Goal: Information Seeking & Learning: Check status

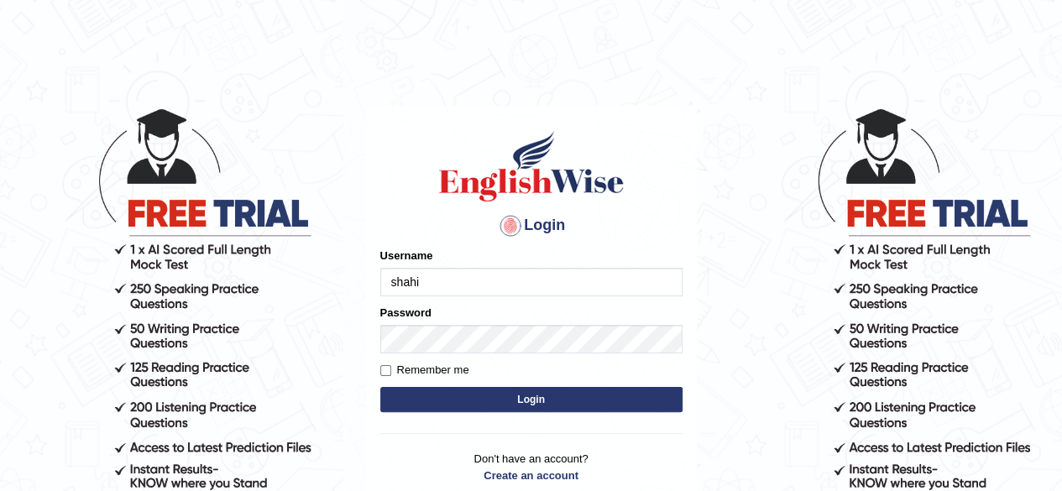
type input "shahil123"
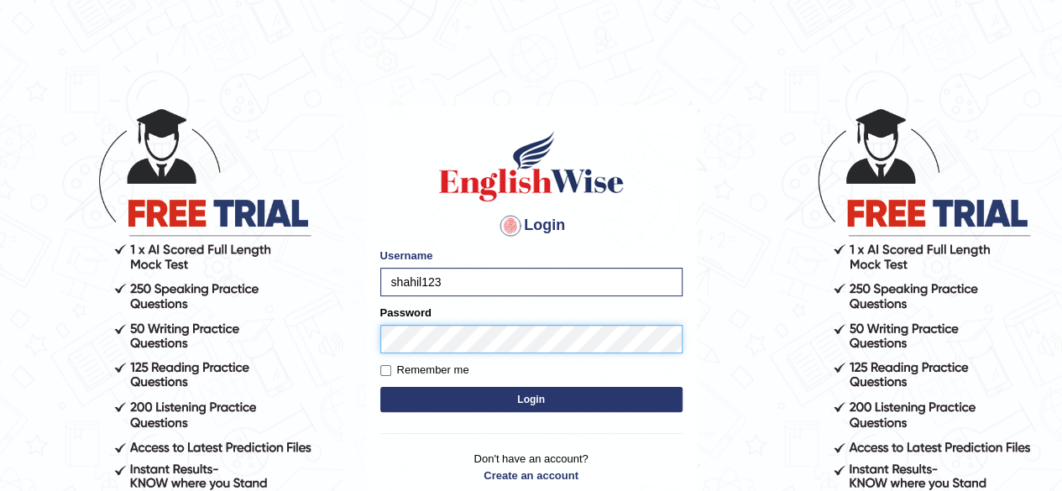
click at [380, 387] on button "Login" at bounding box center [531, 399] width 302 height 25
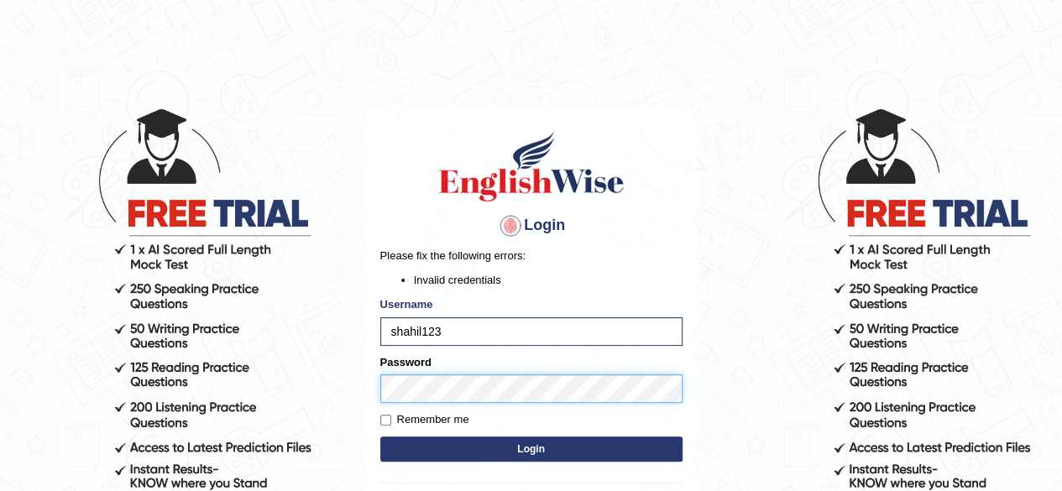
click at [380, 437] on button "Login" at bounding box center [531, 449] width 302 height 25
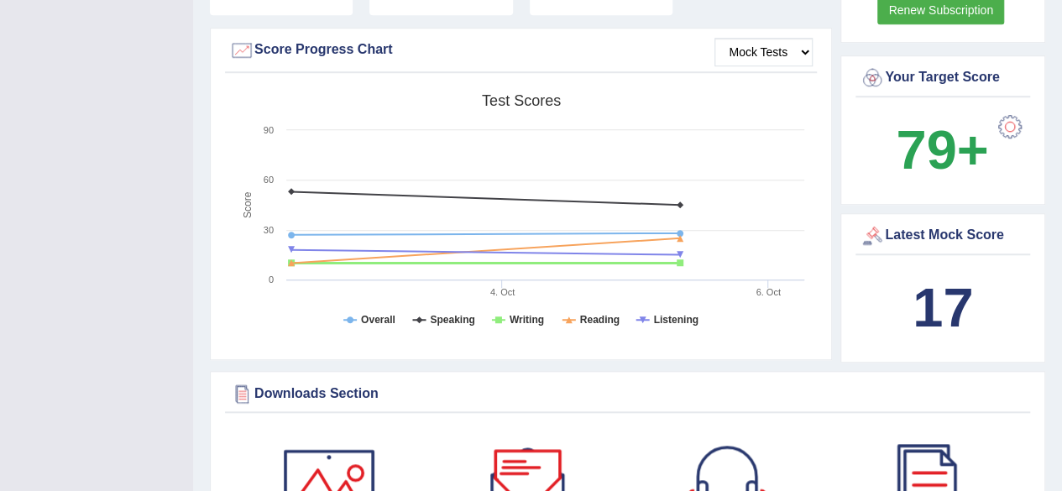
scroll to position [596, 0]
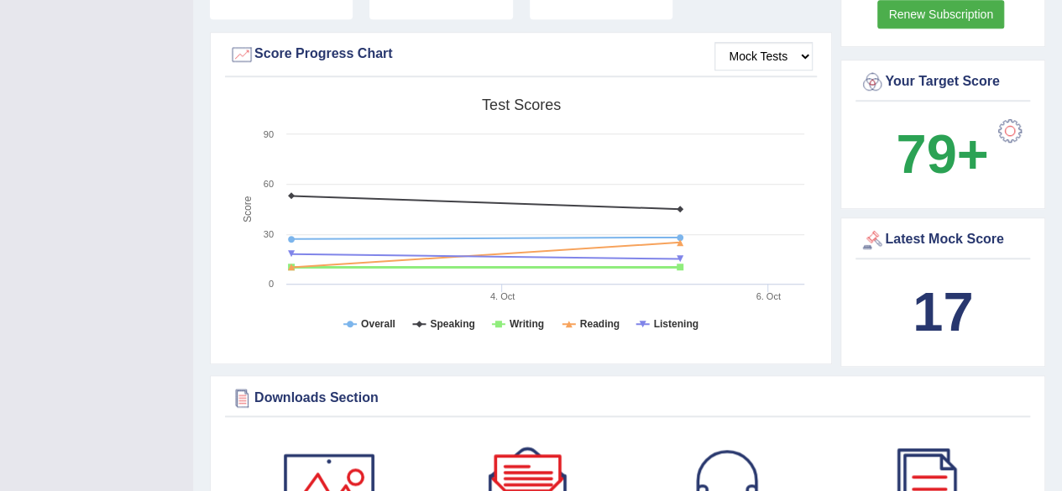
click at [944, 296] on b "17" at bounding box center [943, 311] width 60 height 61
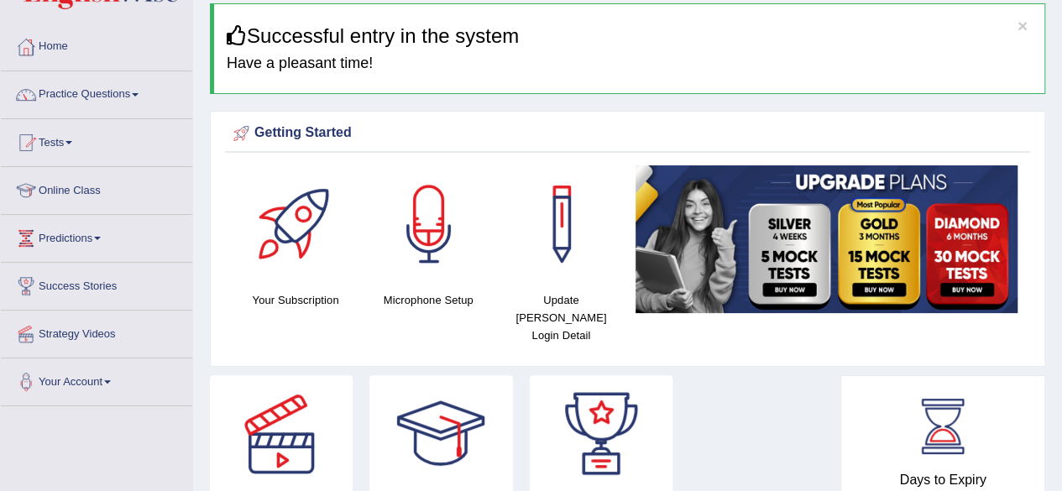
scroll to position [0, 0]
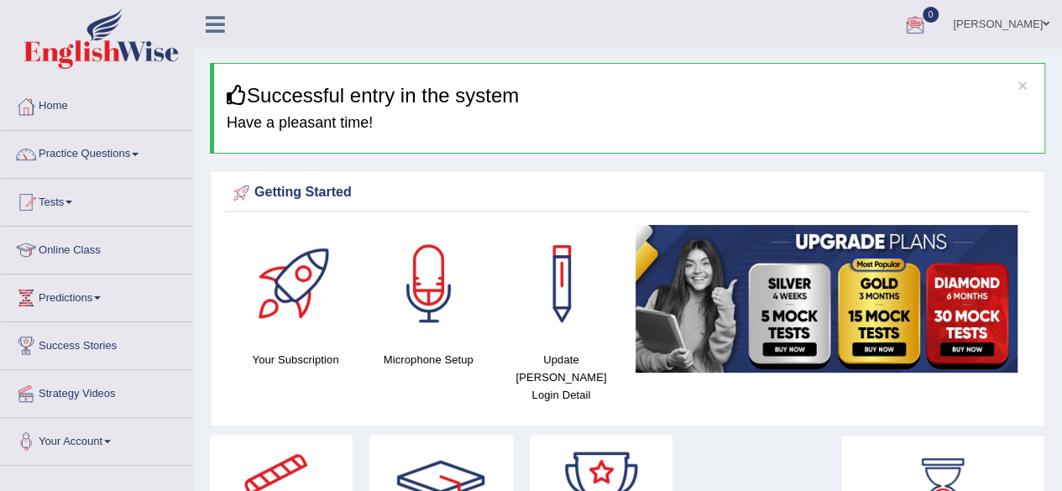
click at [928, 13] on div at bounding box center [915, 25] width 25 height 25
click at [846, 71] on strong "See All Alerts" at bounding box center [809, 70] width 75 height 13
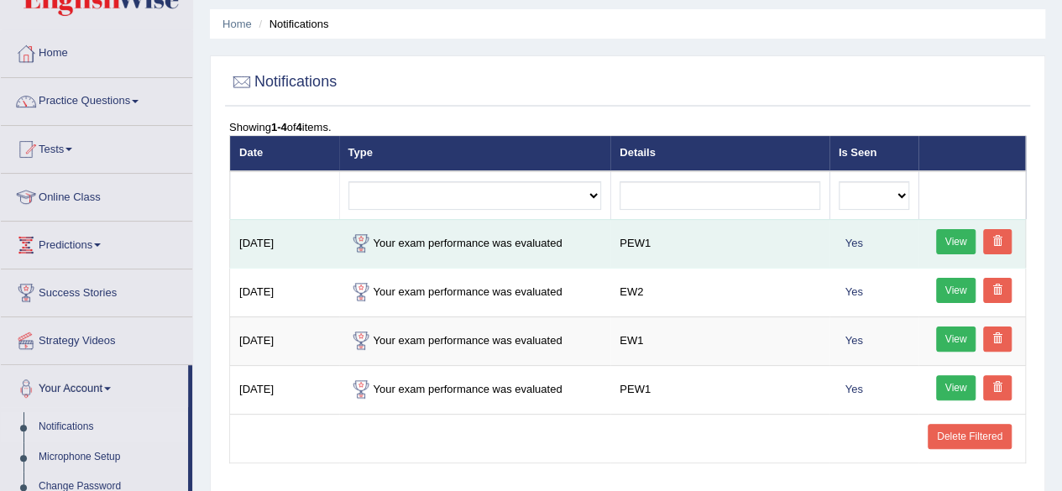
scroll to position [57, 0]
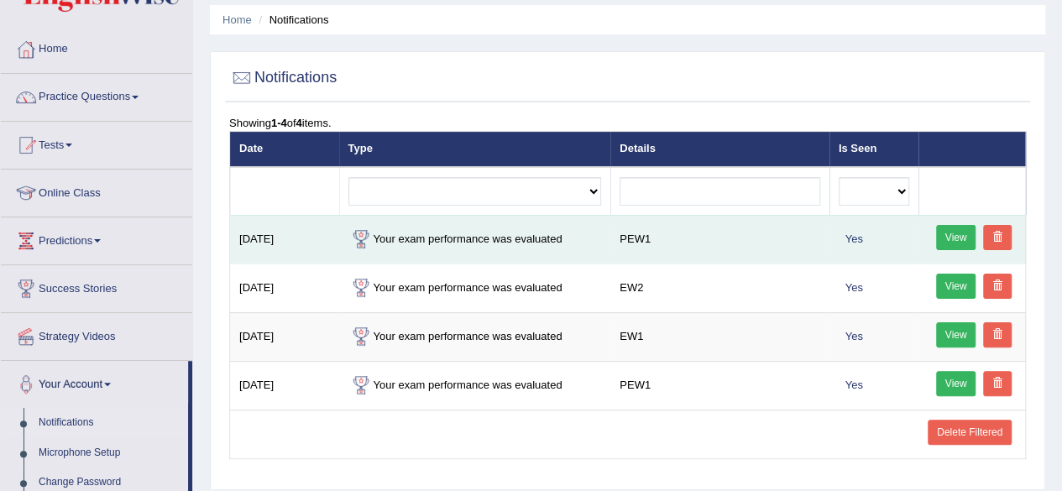
click at [945, 237] on link "View" at bounding box center [956, 237] width 40 height 25
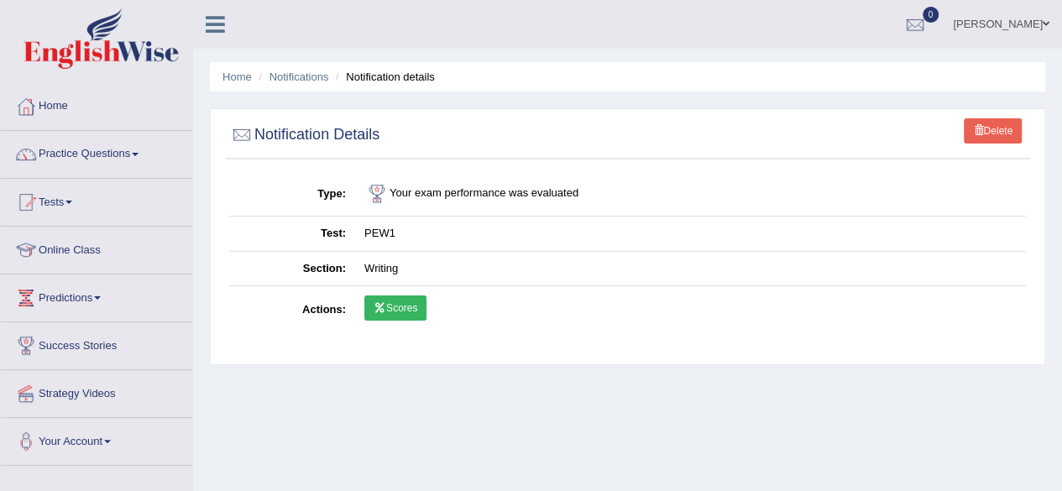
click at [416, 306] on link "Scores" at bounding box center [395, 308] width 62 height 25
click at [928, 18] on div at bounding box center [915, 25] width 25 height 25
click at [838, 81] on li "See All Alerts" at bounding box center [814, 71] width 240 height 34
click at [928, 23] on div at bounding box center [915, 25] width 25 height 25
click at [846, 70] on strong "See All Alerts" at bounding box center [809, 70] width 75 height 13
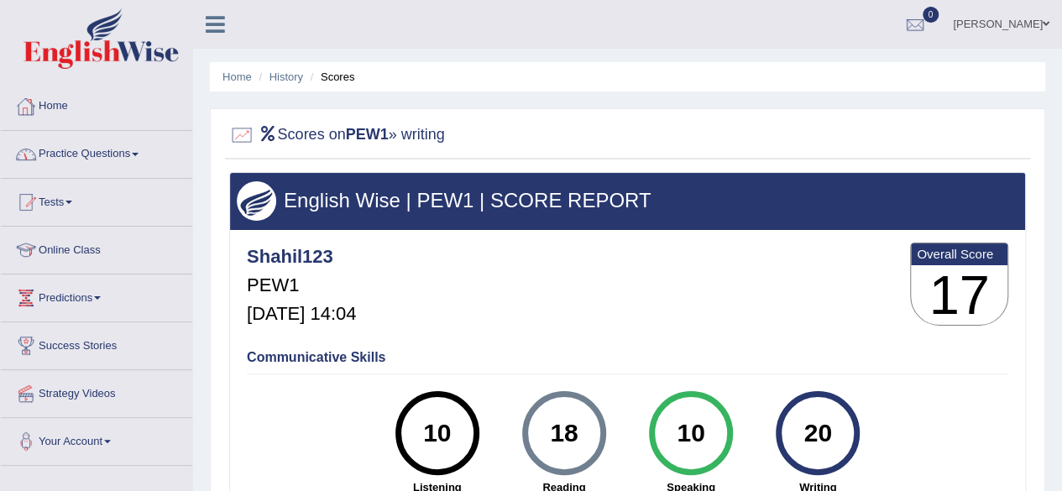
click at [67, 111] on link "Home" at bounding box center [96, 104] width 191 height 42
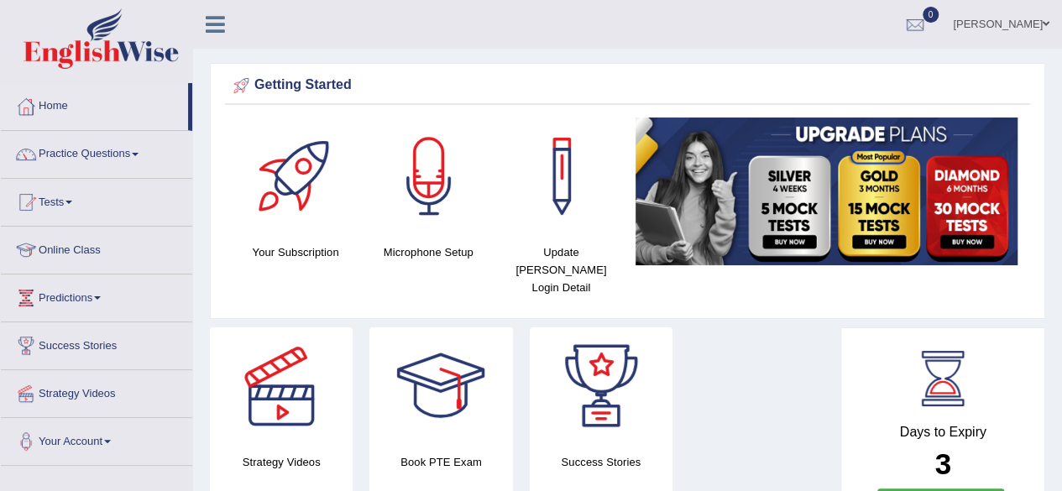
click at [131, 155] on link "Practice Questions" at bounding box center [96, 152] width 191 height 42
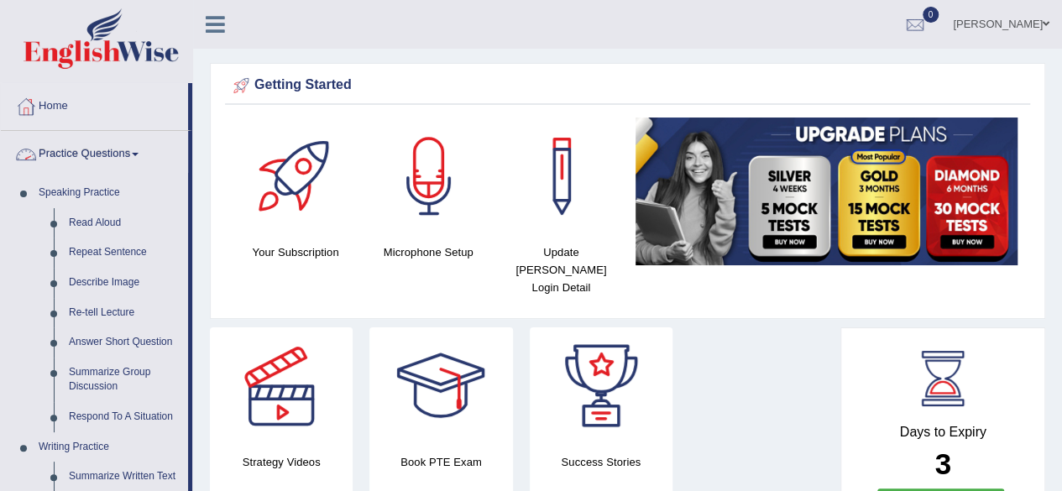
click at [138, 153] on span at bounding box center [135, 154] width 7 height 3
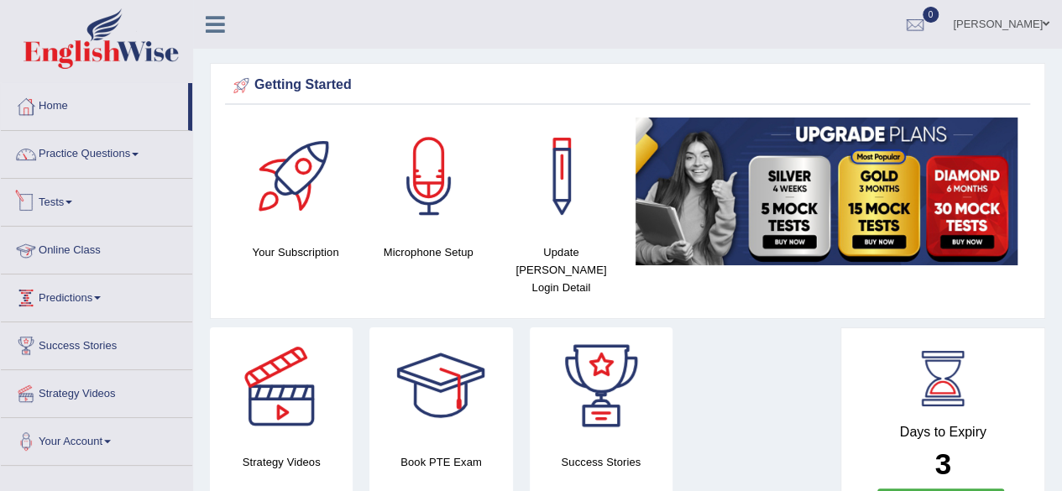
click at [77, 206] on link "Tests" at bounding box center [96, 200] width 191 height 42
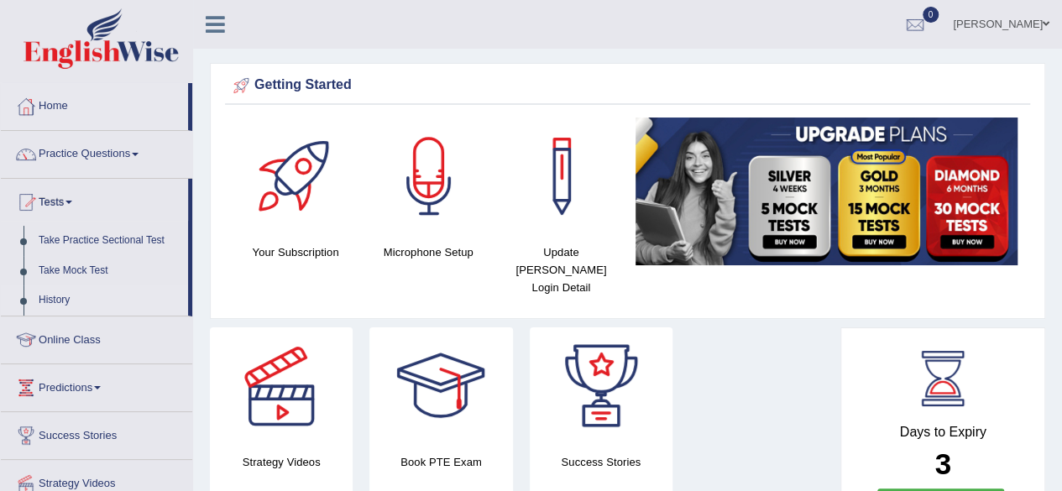
click at [55, 300] on link "History" at bounding box center [109, 300] width 157 height 30
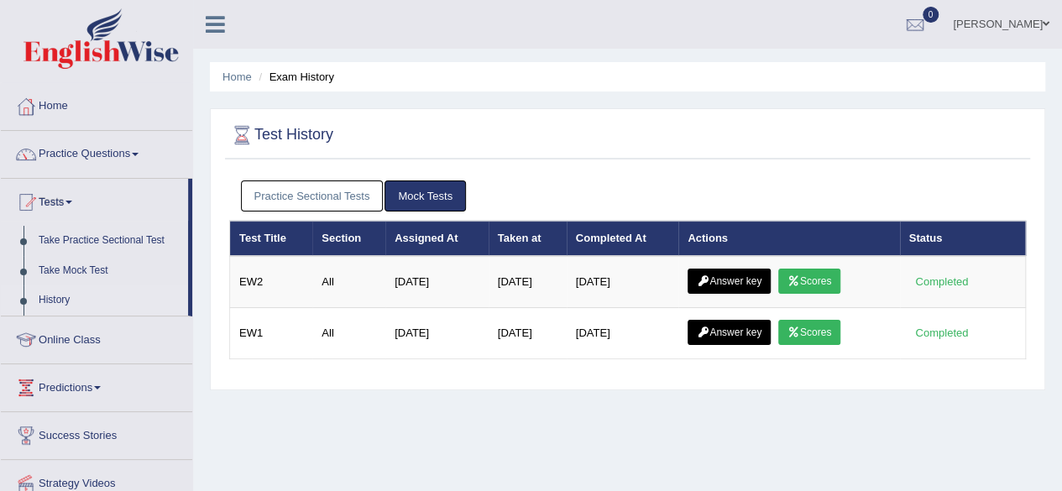
click at [427, 188] on link "Mock Tests" at bounding box center [425, 196] width 81 height 31
click at [343, 192] on link "Practice Sectional Tests" at bounding box center [312, 196] width 143 height 31
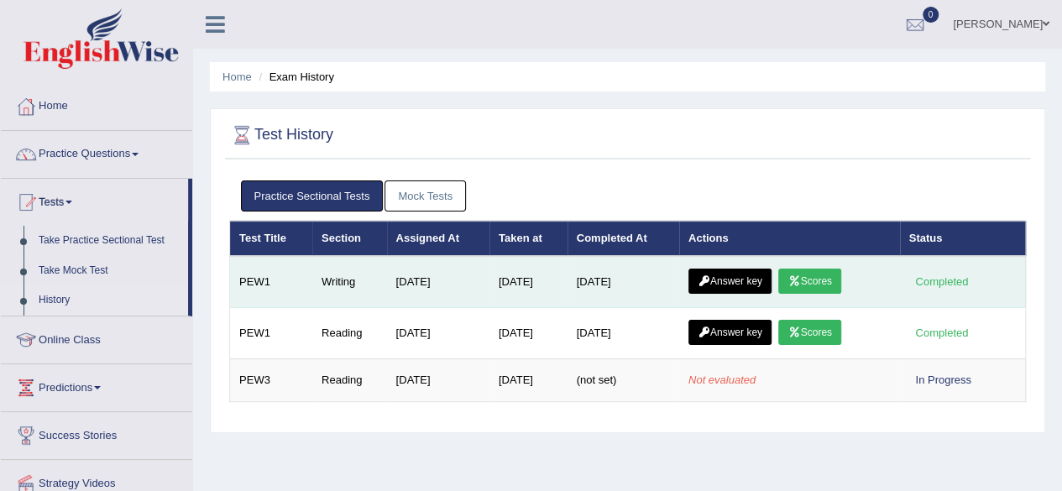
click at [764, 277] on link "Answer key" at bounding box center [729, 281] width 83 height 25
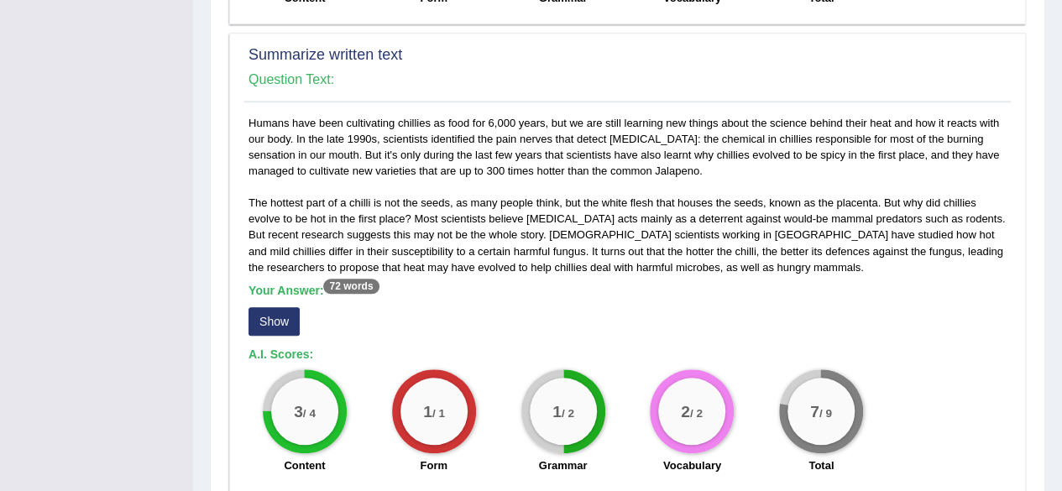
scroll to position [688, 0]
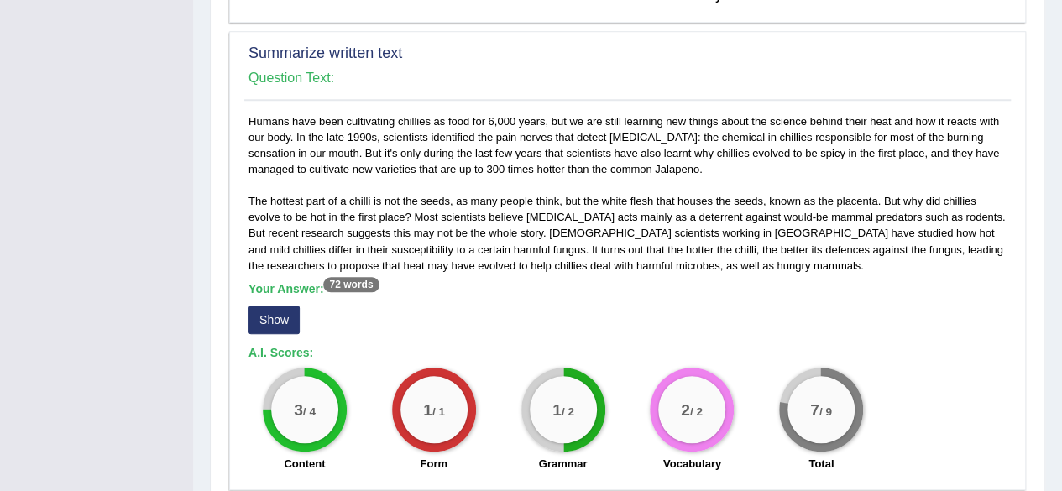
click at [652, 298] on div "Your Answer: 72 words Show" at bounding box center [628, 310] width 758 height 56
click at [274, 322] on button "Show" at bounding box center [274, 320] width 51 height 29
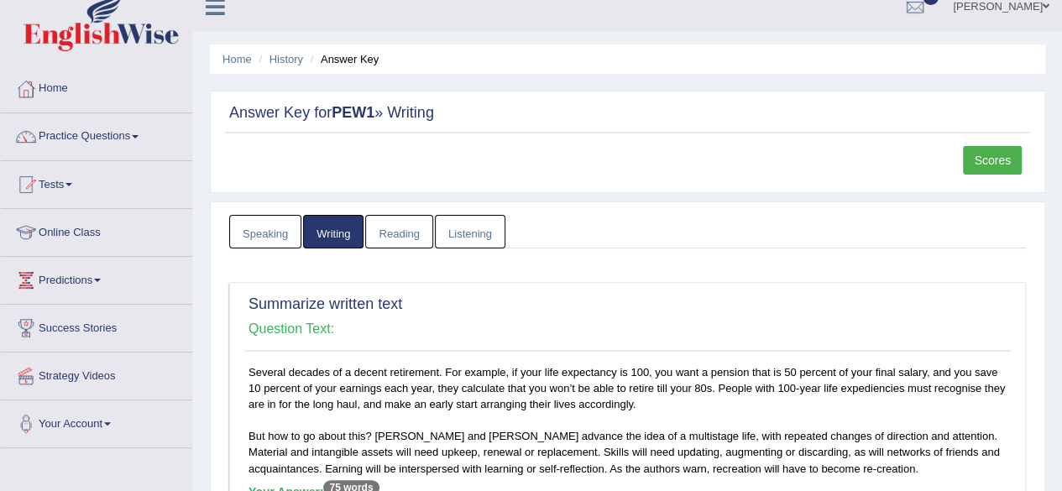
scroll to position [0, 0]
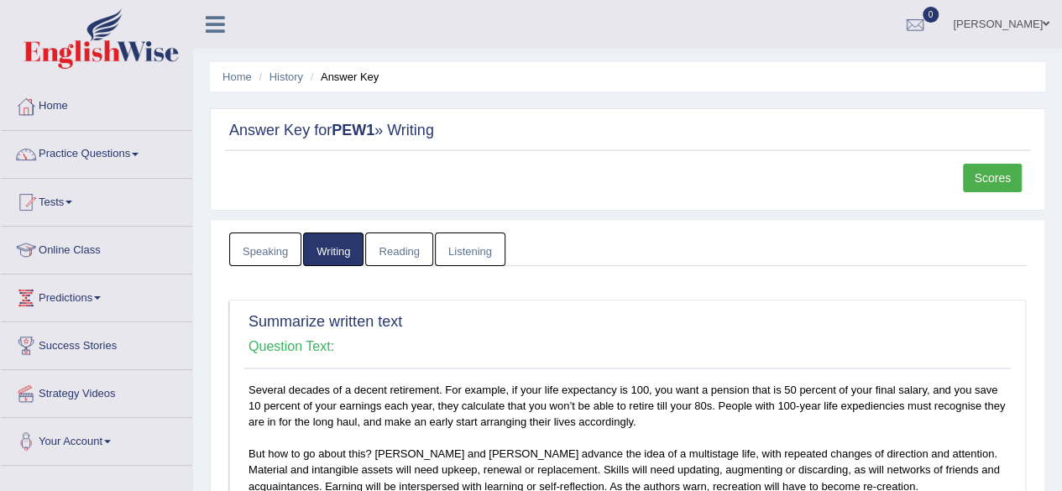
click at [401, 244] on link "Reading" at bounding box center [398, 250] width 67 height 34
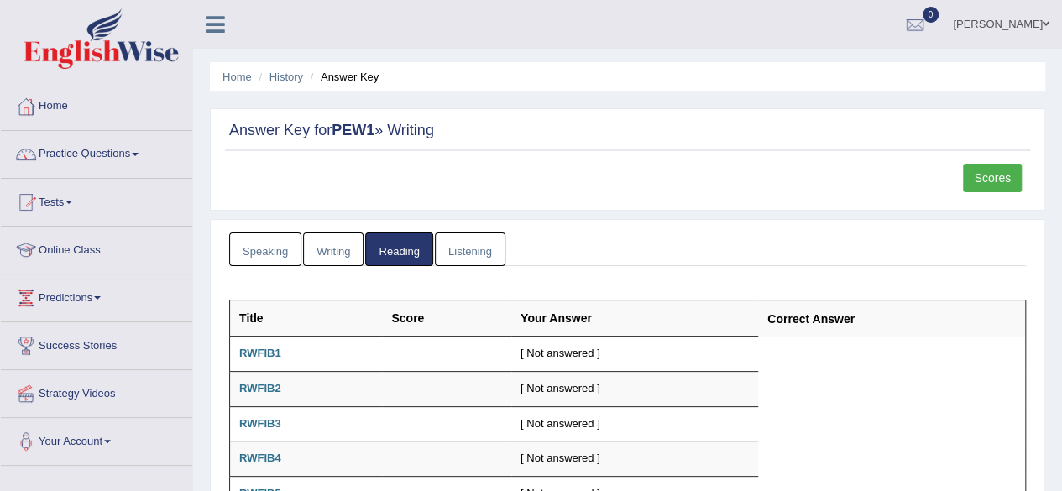
click at [469, 255] on link "Listening" at bounding box center [470, 250] width 71 height 34
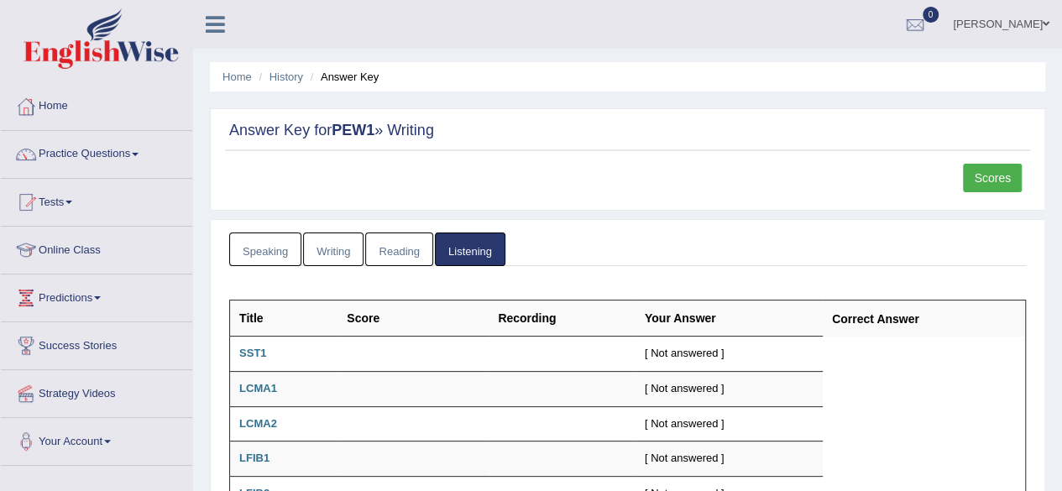
click at [272, 247] on link "Speaking" at bounding box center [265, 250] width 72 height 34
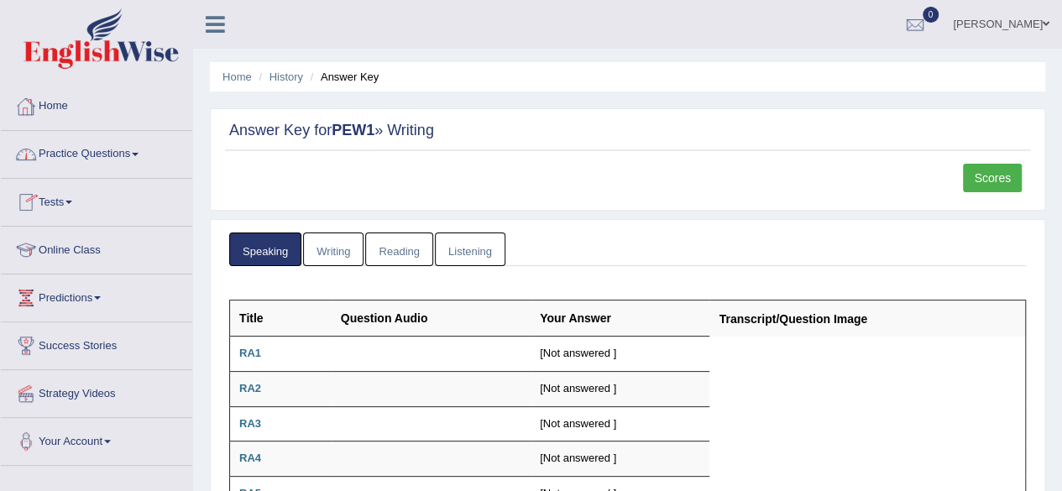
click at [50, 107] on link "Home" at bounding box center [96, 104] width 191 height 42
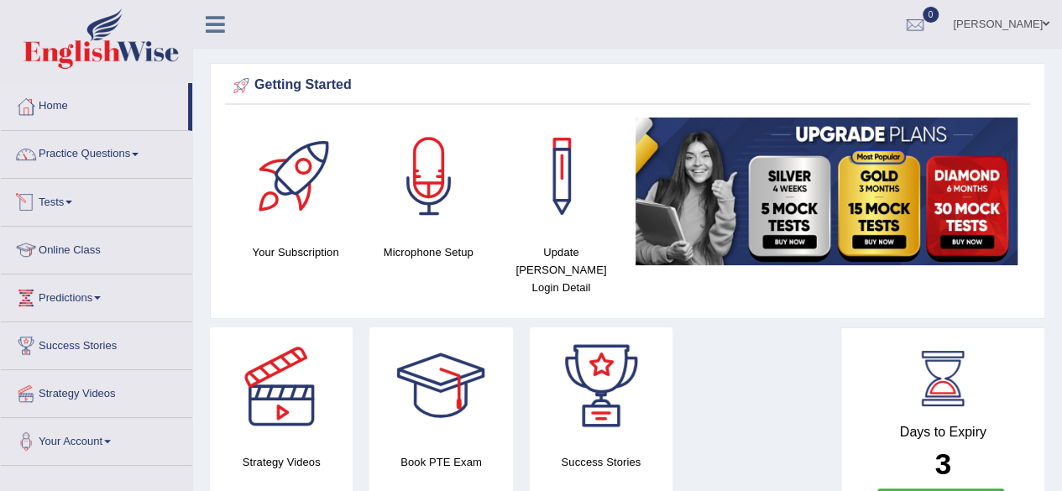
click at [72, 201] on span at bounding box center [68, 202] width 7 height 3
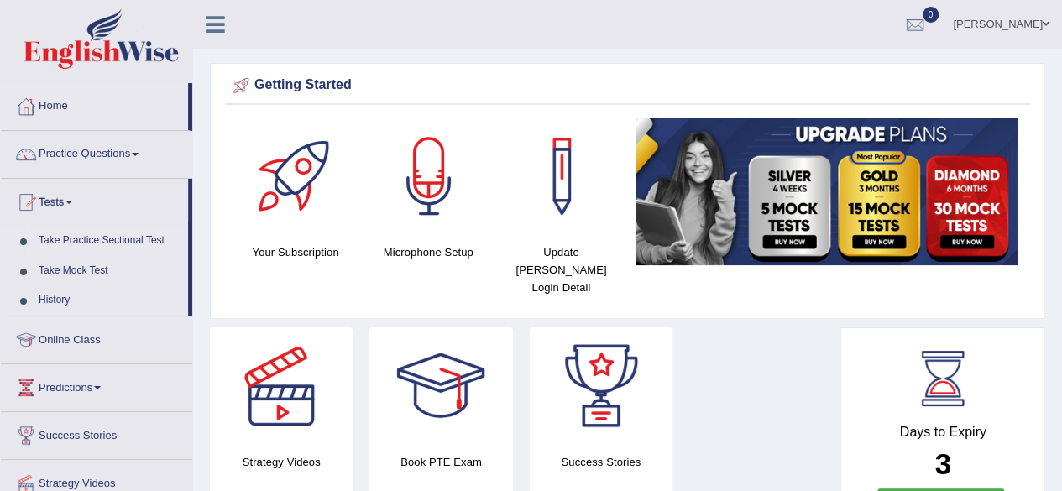
click at [82, 236] on link "Take Practice Sectional Test" at bounding box center [109, 241] width 157 height 30
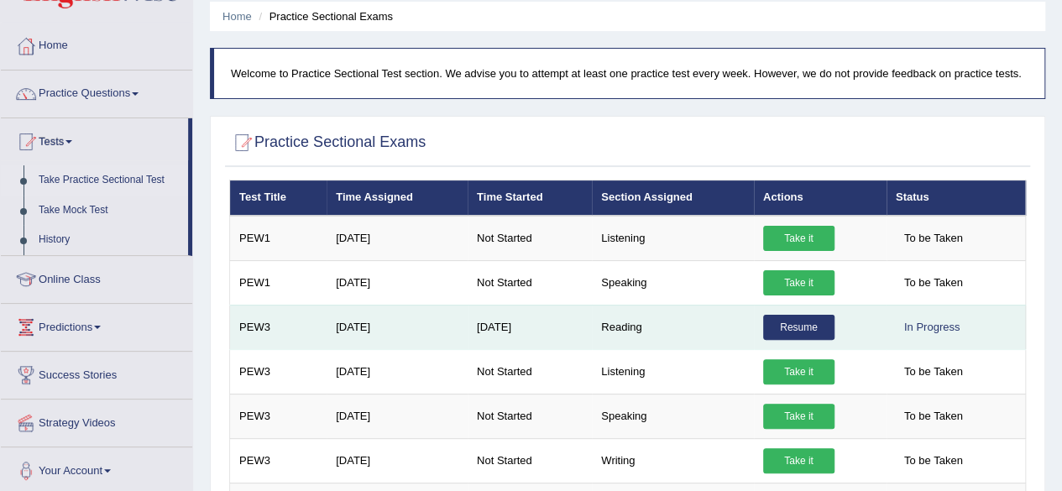
click at [795, 325] on link "Resume" at bounding box center [798, 327] width 71 height 25
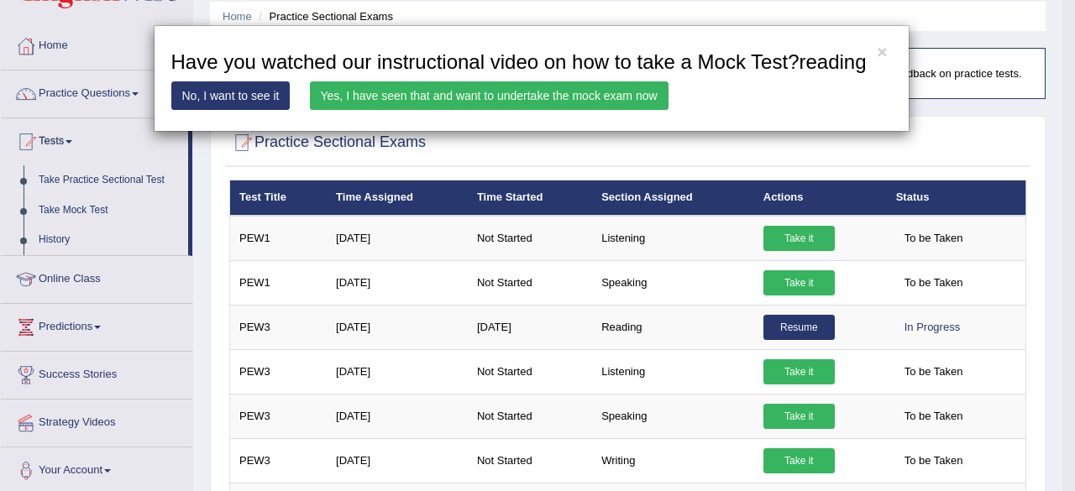
click at [489, 90] on link "Yes, I have seen that and want to undertake the mock exam now" at bounding box center [489, 95] width 359 height 29
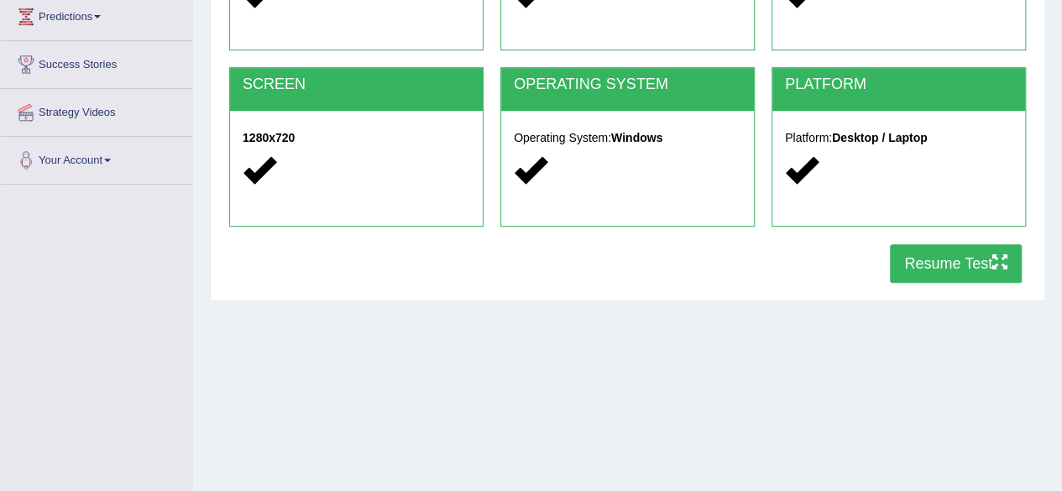
scroll to position [282, 0]
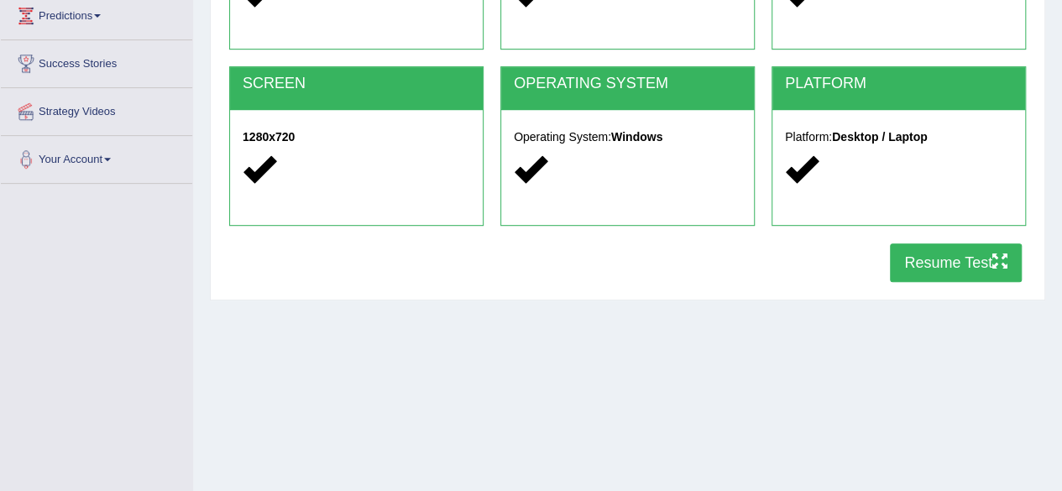
click at [913, 259] on button "Resume Test" at bounding box center [956, 262] width 132 height 39
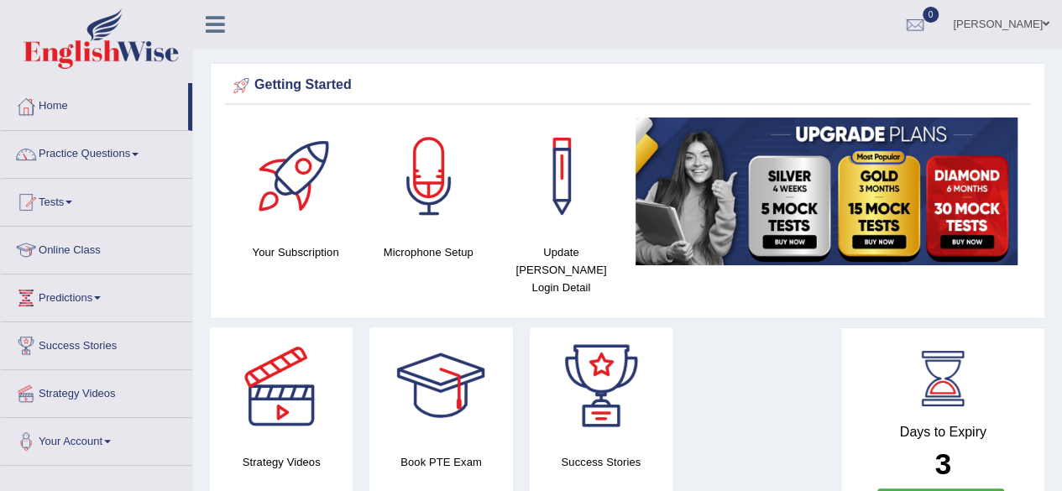
click at [128, 154] on link "Practice Questions" at bounding box center [96, 152] width 191 height 42
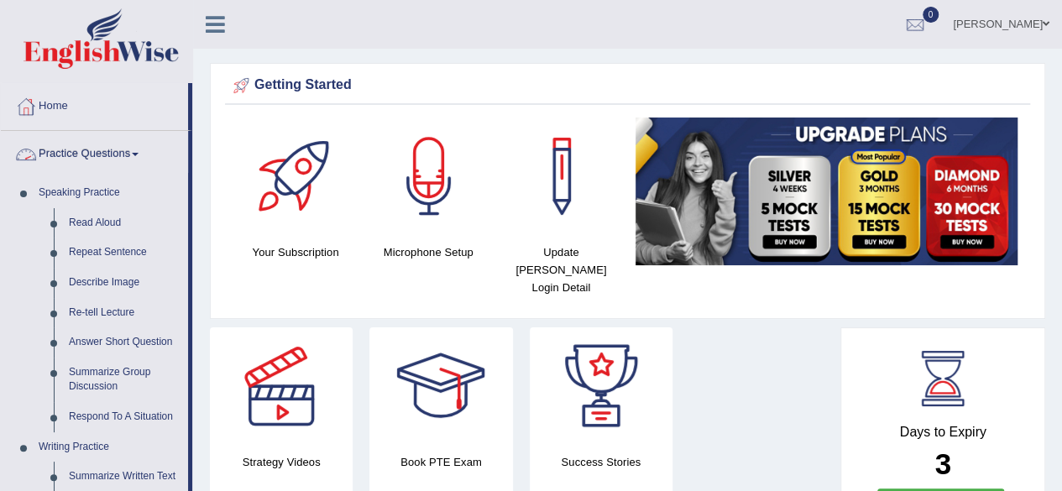
click at [138, 154] on span at bounding box center [135, 154] width 7 height 3
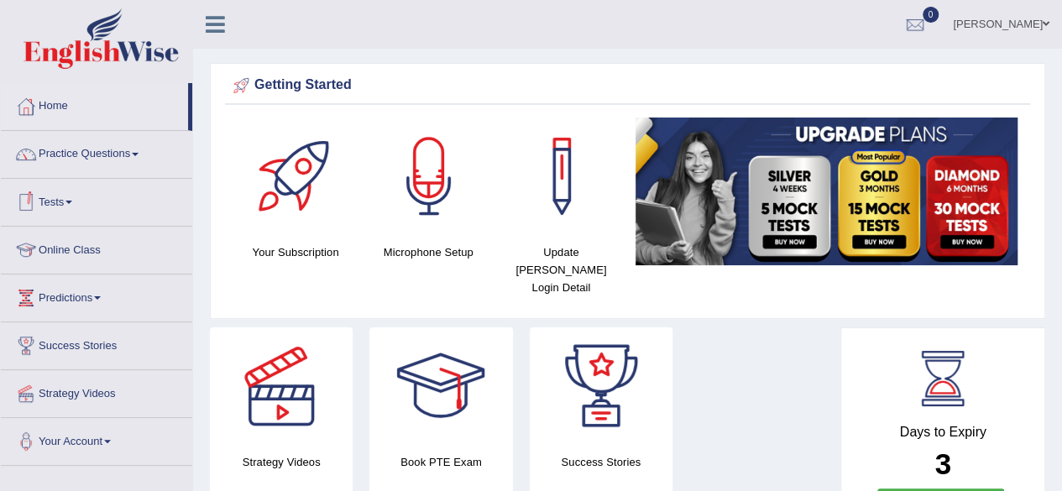
click at [71, 197] on link "Tests" at bounding box center [96, 200] width 191 height 42
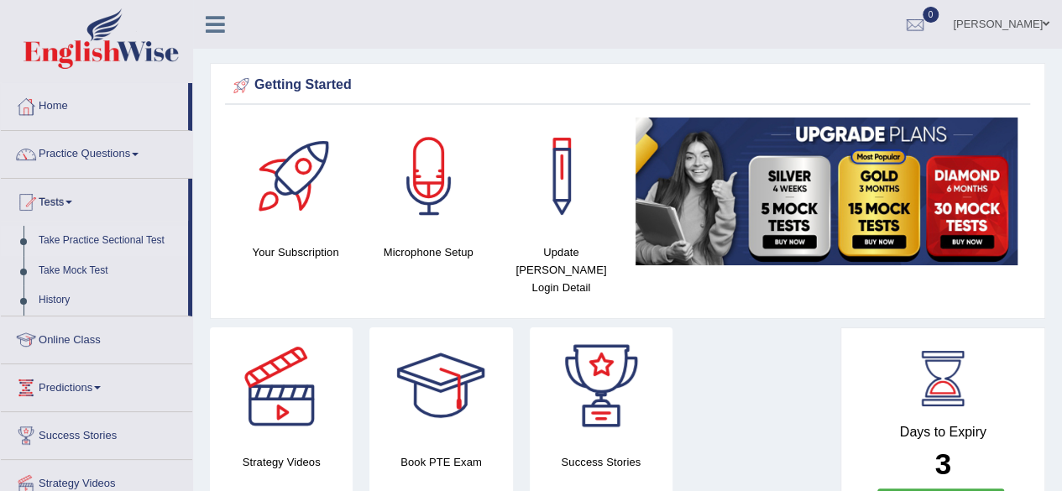
click at [118, 236] on link "Take Practice Sectional Test" at bounding box center [109, 241] width 157 height 30
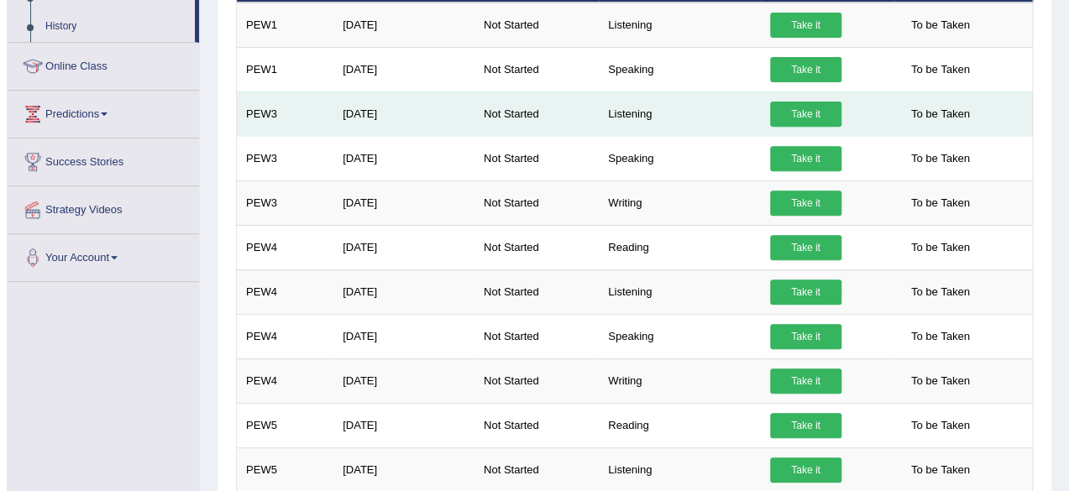
scroll to position [275, 0]
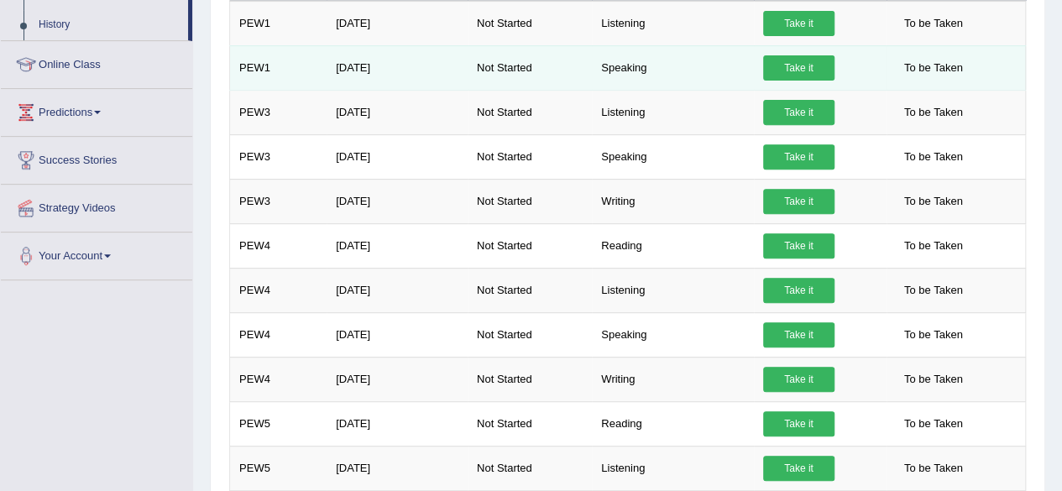
click at [790, 61] on link "Take it" at bounding box center [798, 67] width 71 height 25
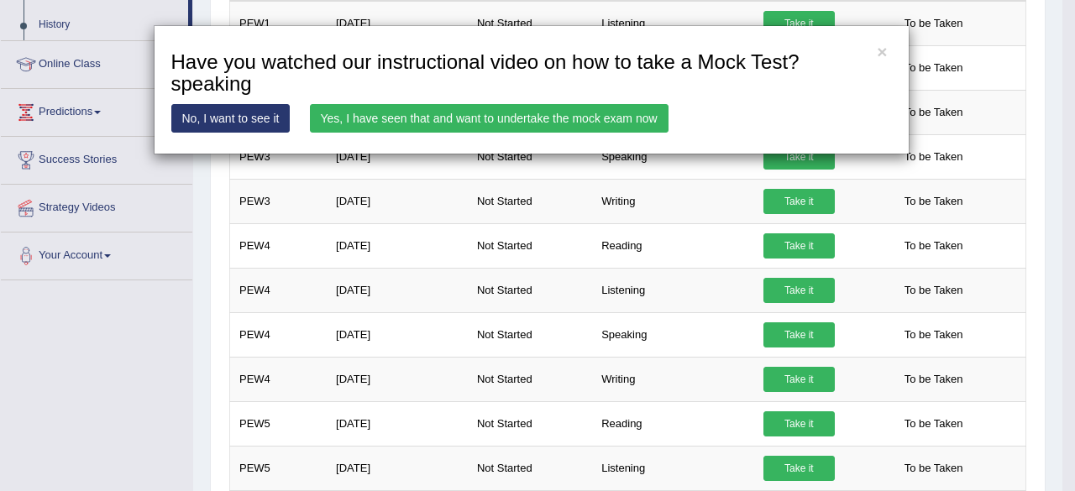
click at [518, 114] on link "Yes, I have seen that and want to undertake the mock exam now" at bounding box center [489, 118] width 359 height 29
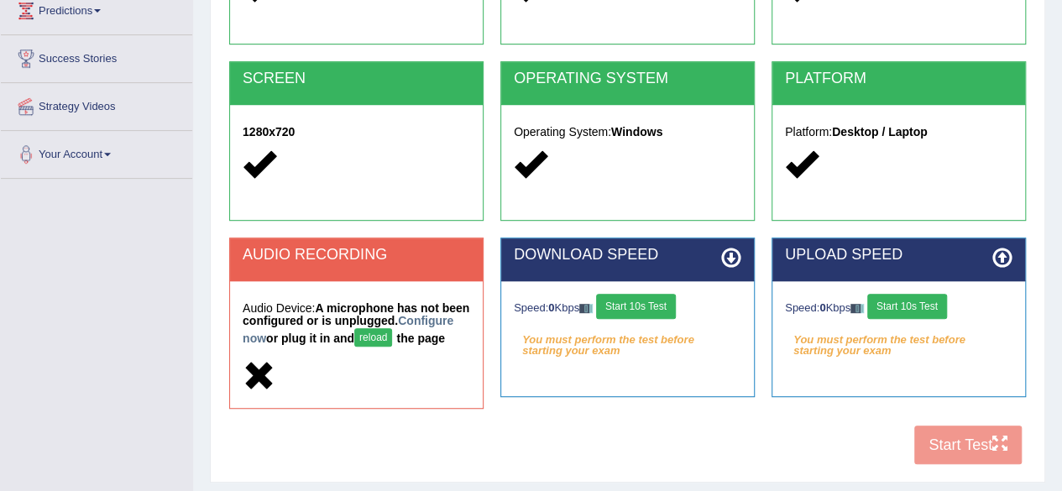
scroll to position [288, 0]
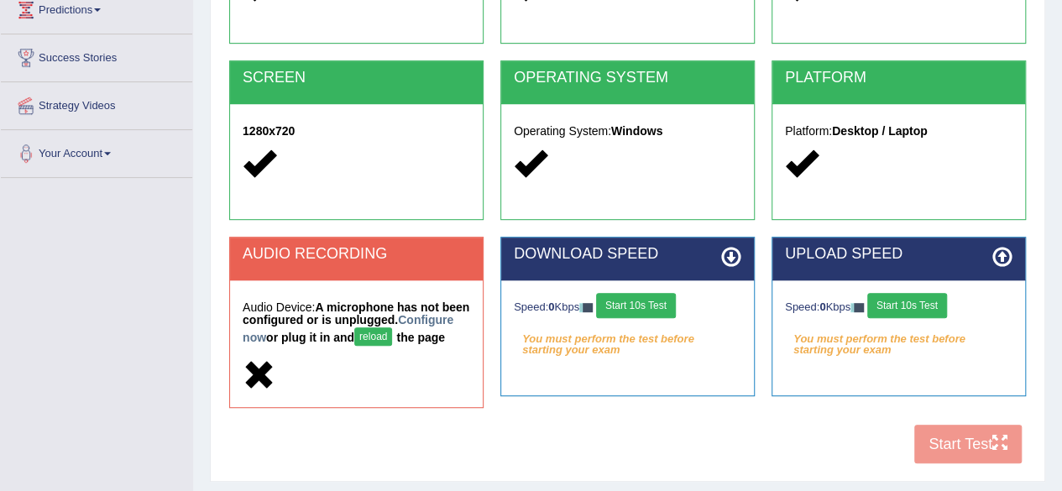
click at [392, 330] on button "reload" at bounding box center [373, 336] width 38 height 18
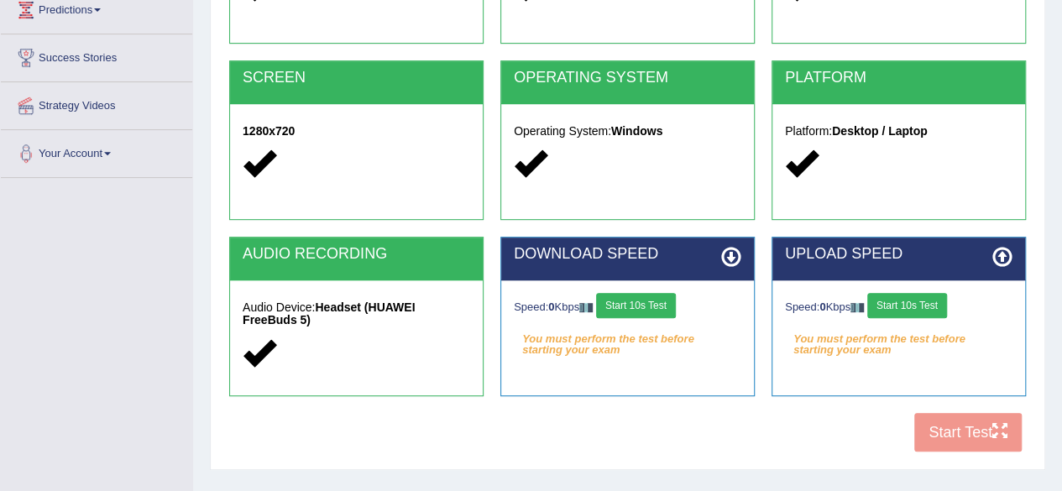
click at [653, 303] on button "Start 10s Test" at bounding box center [636, 305] width 80 height 25
click at [906, 299] on button "Start 10s Test" at bounding box center [907, 305] width 80 height 25
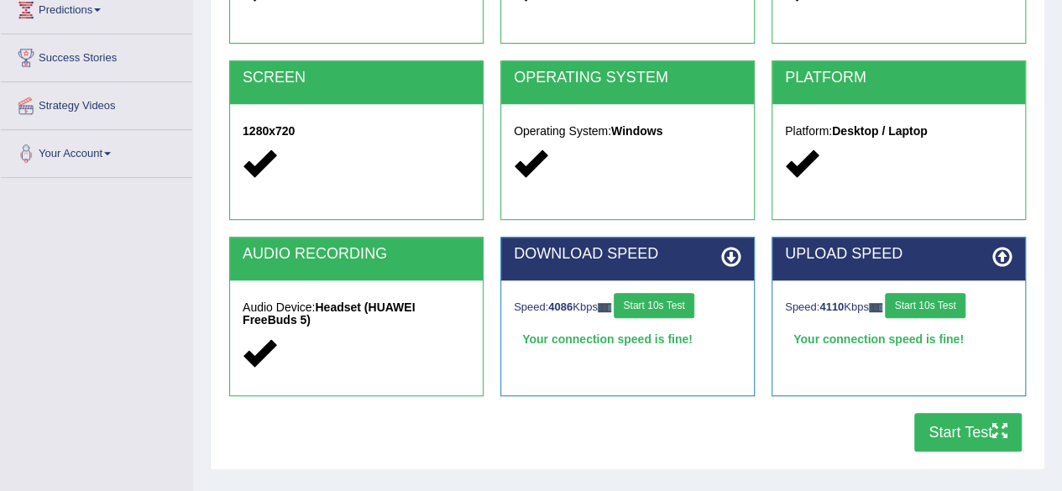
click at [935, 423] on button "Start Test" at bounding box center [967, 432] width 107 height 39
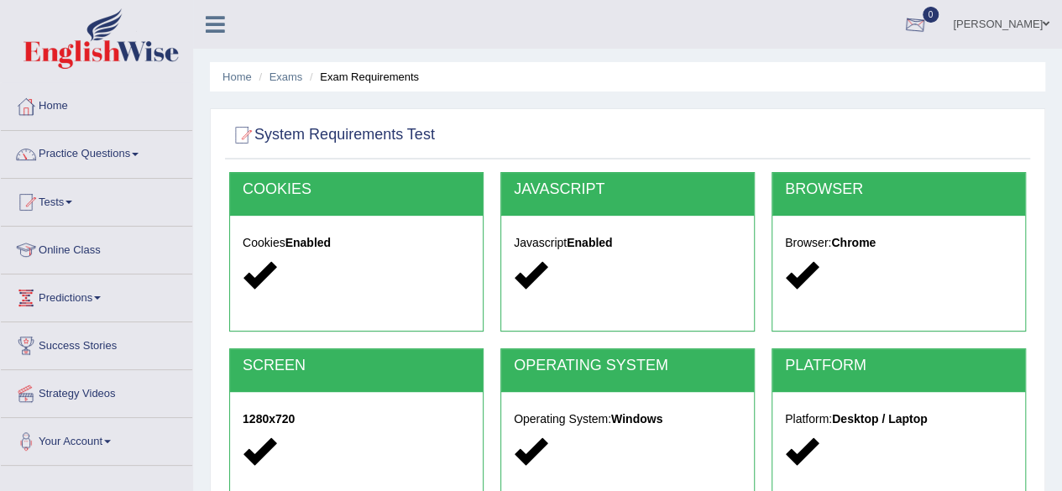
click at [928, 23] on div at bounding box center [915, 25] width 25 height 25
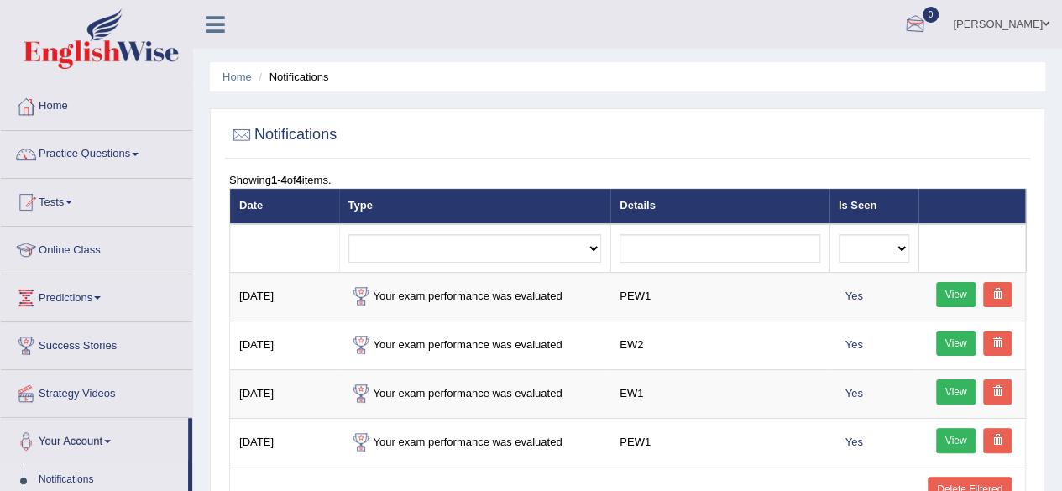
click at [926, 24] on div at bounding box center [915, 25] width 25 height 25
click at [843, 60] on li "See All Alerts" at bounding box center [814, 71] width 240 height 34
click at [65, 106] on link "Home" at bounding box center [96, 104] width 191 height 42
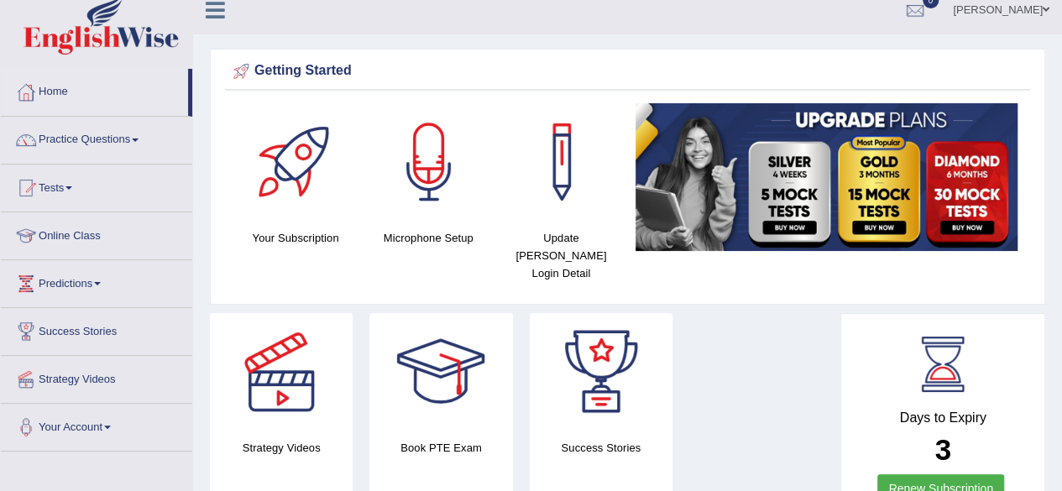
scroll to position [11, 0]
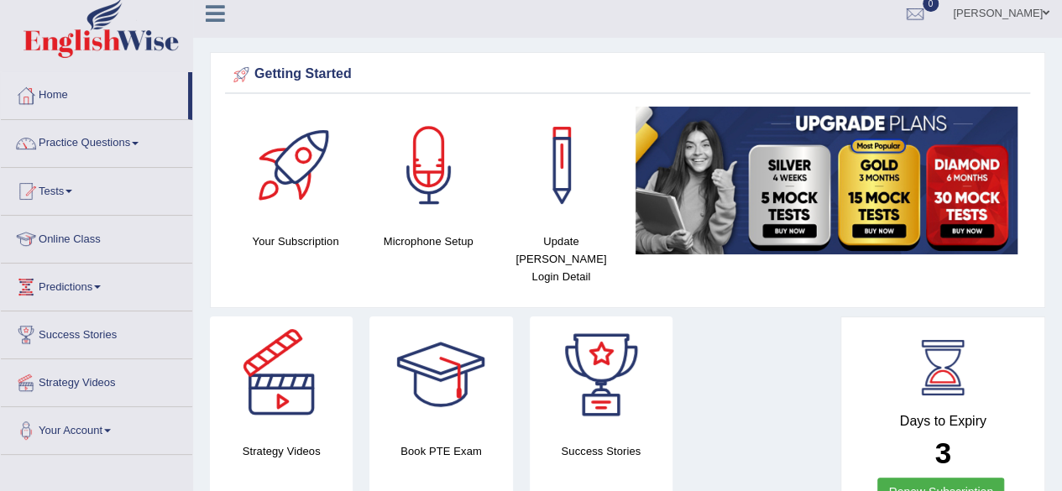
click at [290, 365] on div at bounding box center [282, 376] width 118 height 118
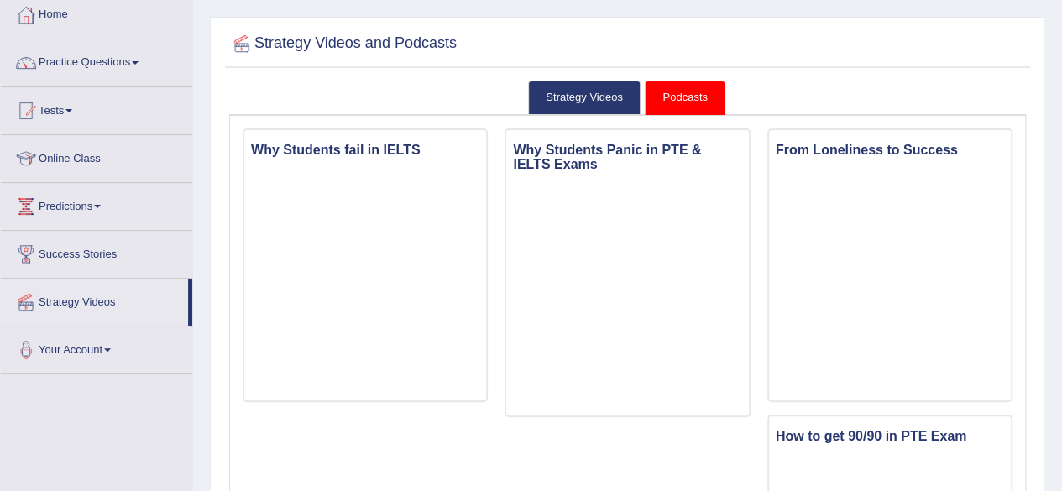
scroll to position [92, 0]
click at [606, 92] on link "Strategy Videos" at bounding box center [584, 97] width 113 height 34
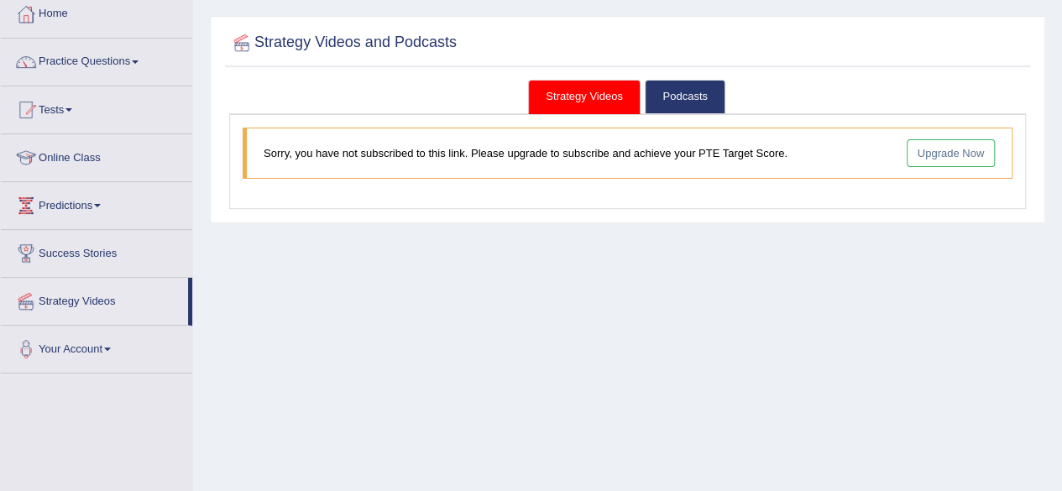
click at [950, 153] on link "Upgrade Now" at bounding box center [951, 153] width 89 height 28
click at [598, 92] on link "Strategy Videos" at bounding box center [584, 97] width 113 height 34
click at [91, 305] on link "Strategy Videos" at bounding box center [94, 299] width 187 height 42
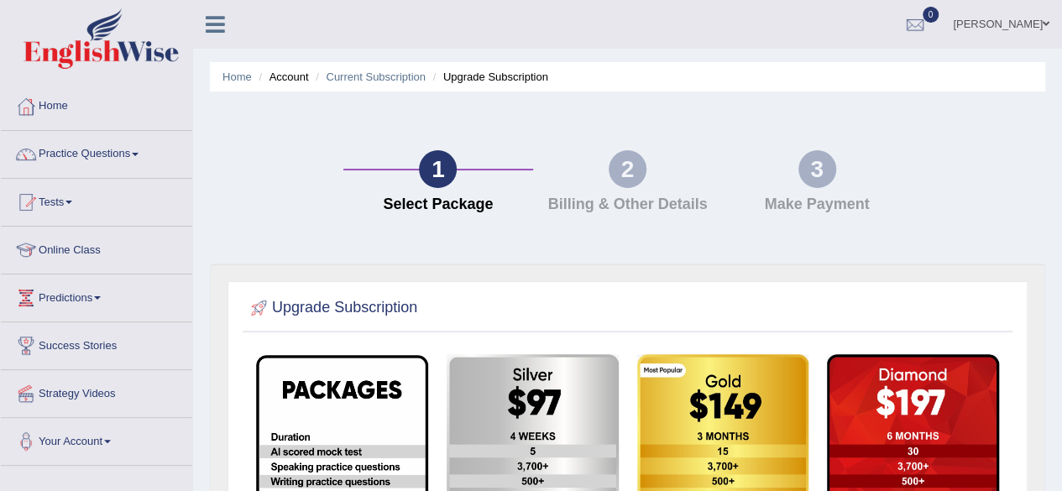
click at [483, 80] on li "Upgrade Subscription" at bounding box center [488, 77] width 119 height 16
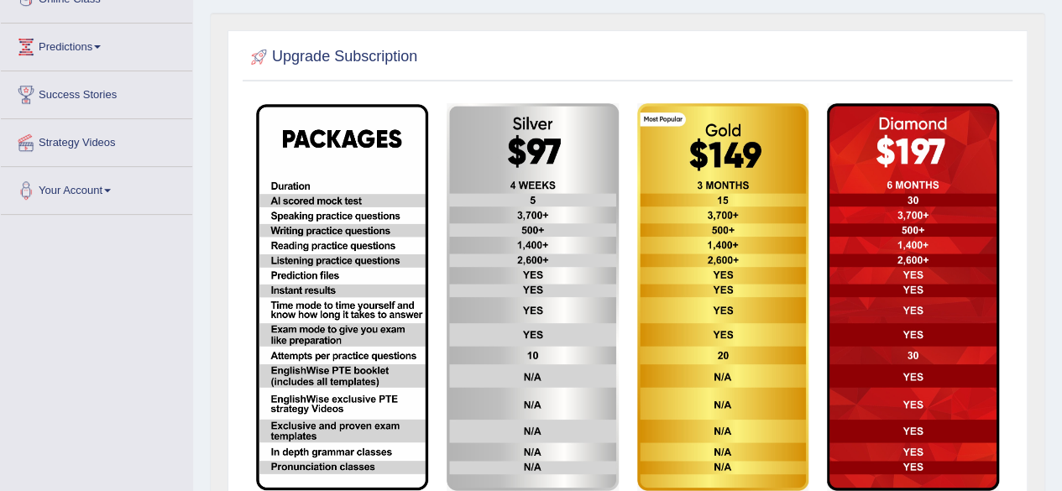
scroll to position [254, 0]
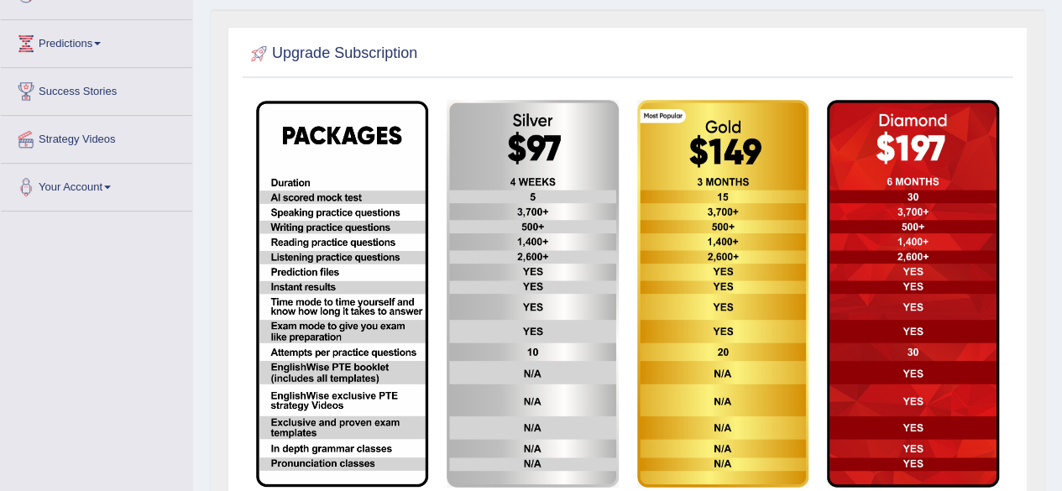
click at [371, 275] on img at bounding box center [342, 294] width 172 height 386
click at [512, 282] on img at bounding box center [533, 294] width 172 height 388
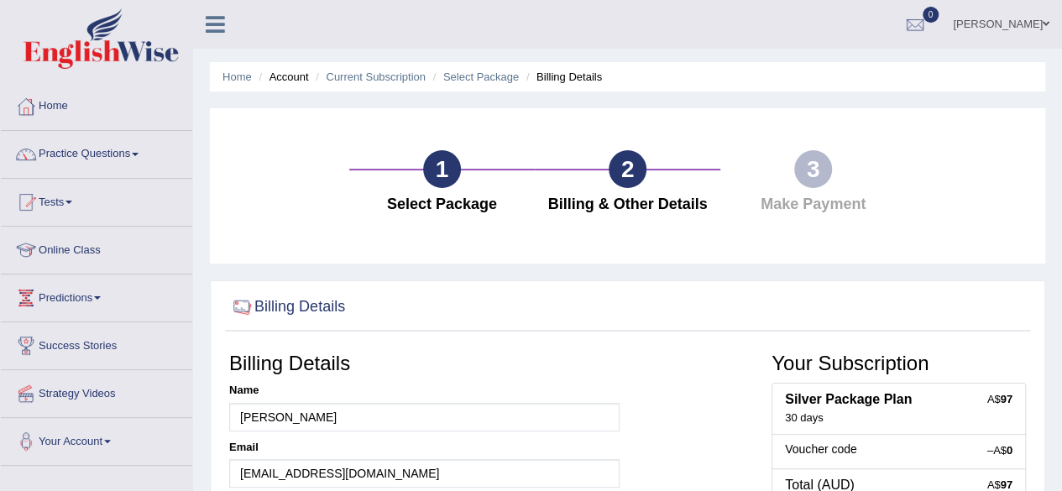
click at [448, 181] on div "1" at bounding box center [442, 169] width 38 height 38
click at [284, 77] on li "Account" at bounding box center [281, 77] width 54 height 16
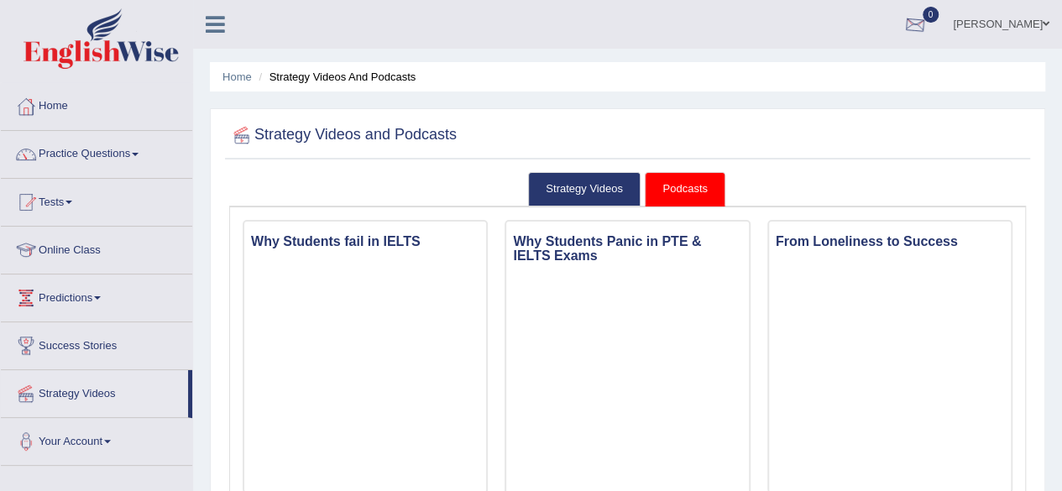
click at [928, 14] on div at bounding box center [915, 25] width 25 height 25
click at [844, 70] on strong "See All Alerts" at bounding box center [809, 70] width 75 height 13
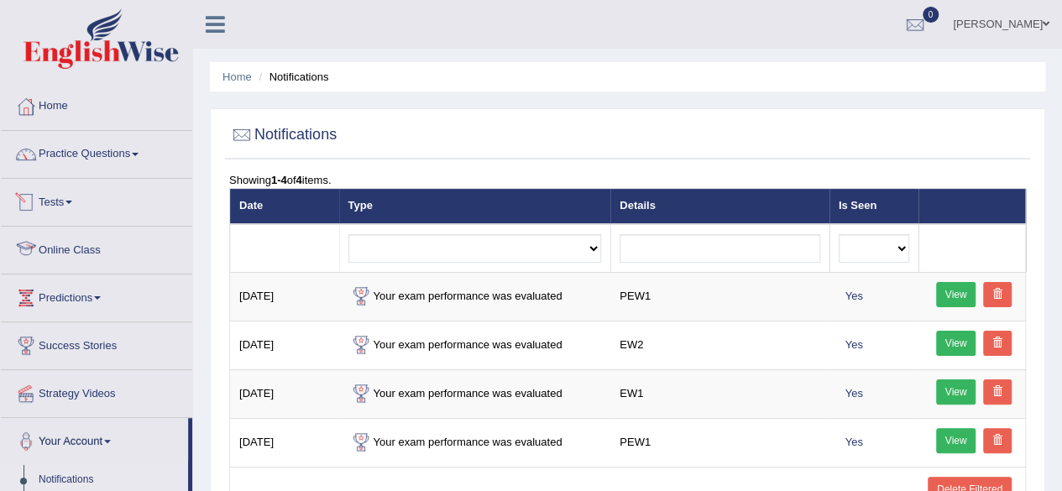
click at [72, 202] on span at bounding box center [68, 202] width 7 height 3
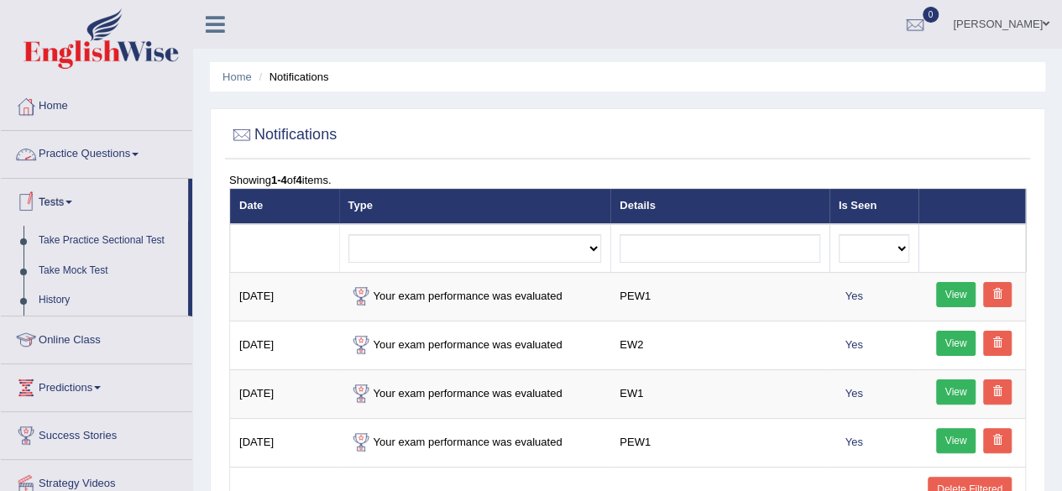
click at [139, 156] on link "Practice Questions" at bounding box center [96, 152] width 191 height 42
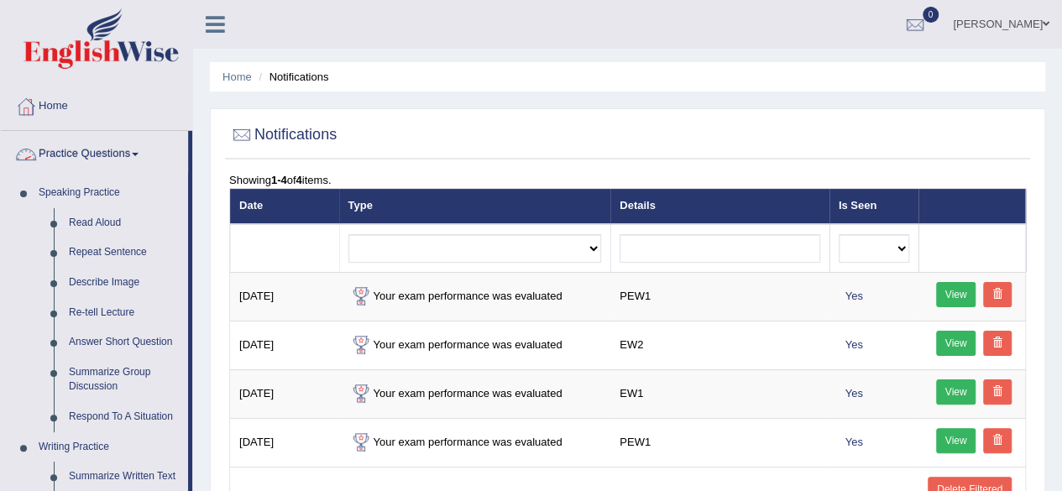
click at [137, 150] on link "Practice Questions" at bounding box center [94, 152] width 187 height 42
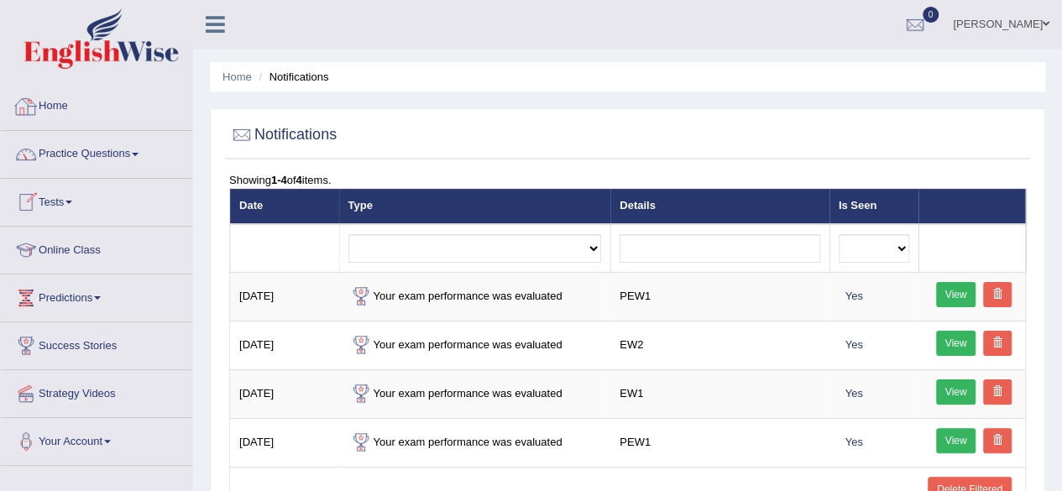
click at [59, 101] on link "Home" at bounding box center [96, 104] width 191 height 42
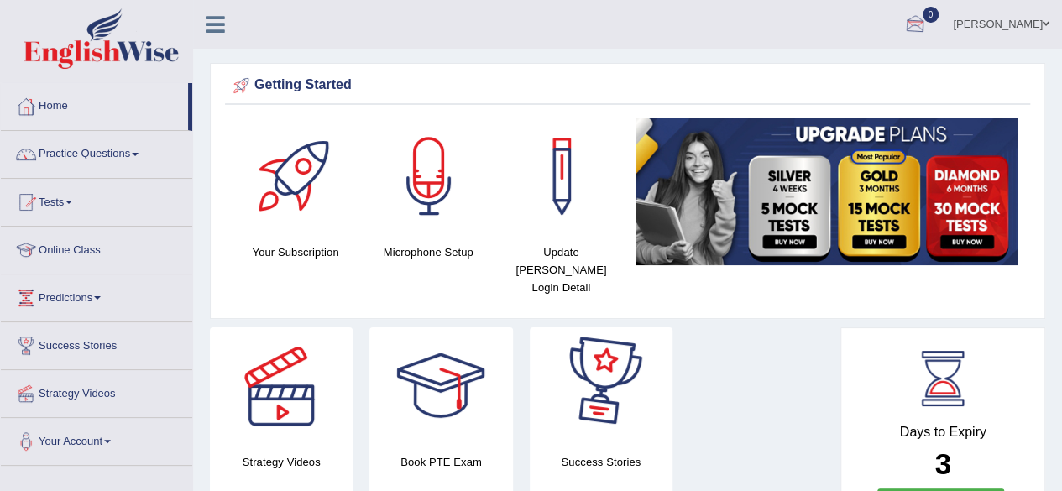
click at [928, 19] on div at bounding box center [915, 25] width 25 height 25
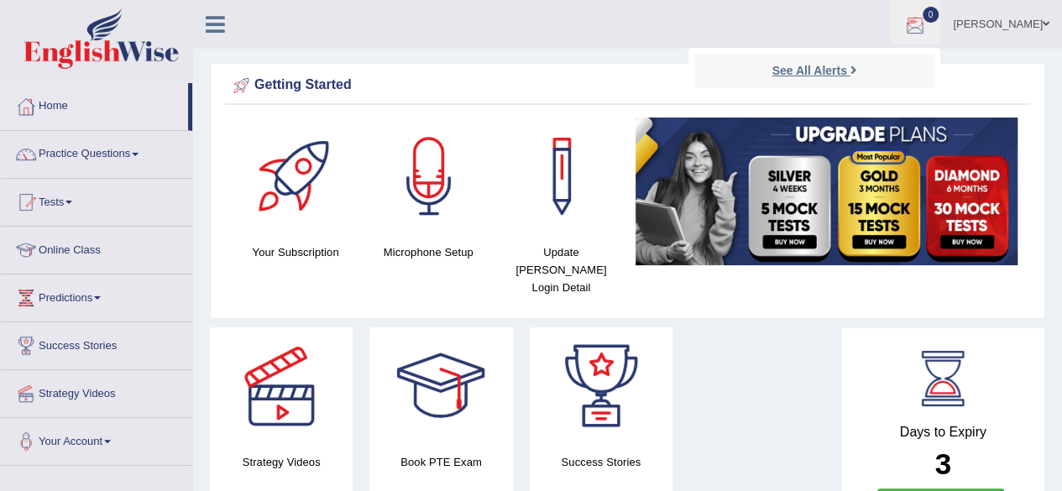
click at [846, 65] on strong "See All Alerts" at bounding box center [809, 70] width 75 height 13
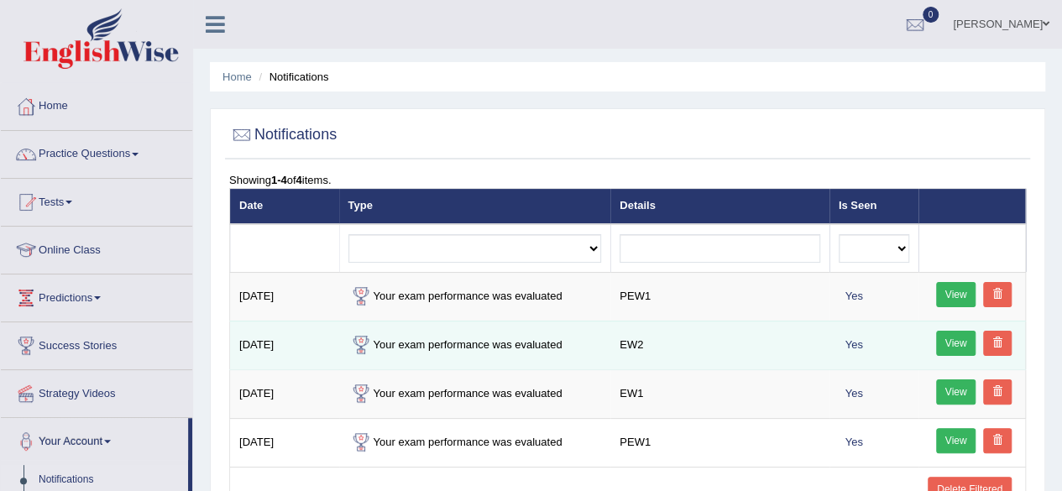
click at [947, 337] on link "View" at bounding box center [956, 343] width 40 height 25
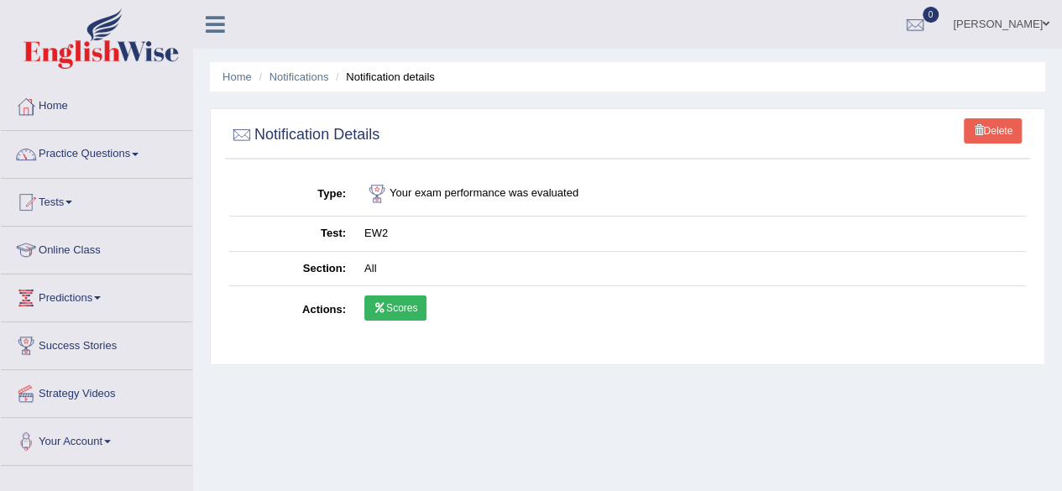
click at [401, 298] on link "Scores" at bounding box center [395, 308] width 62 height 25
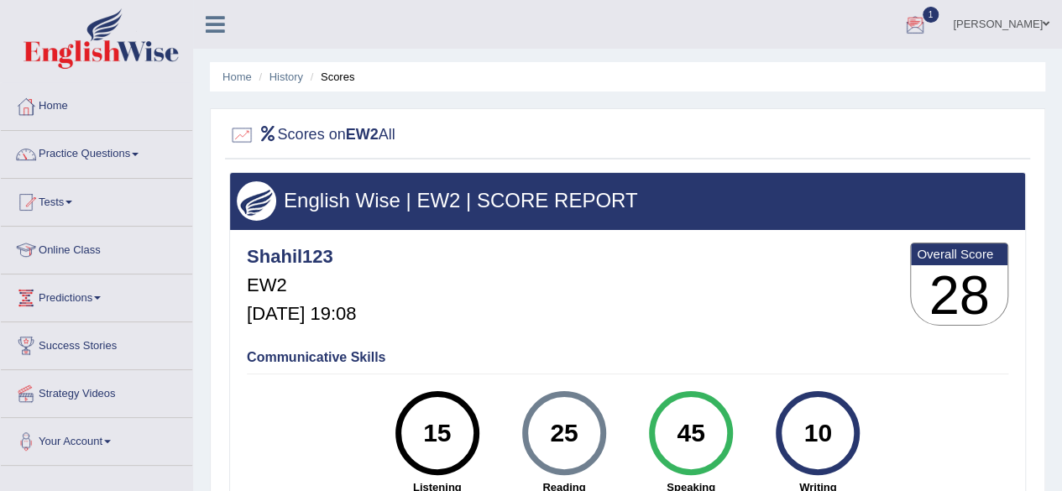
click at [928, 18] on div at bounding box center [915, 25] width 25 height 25
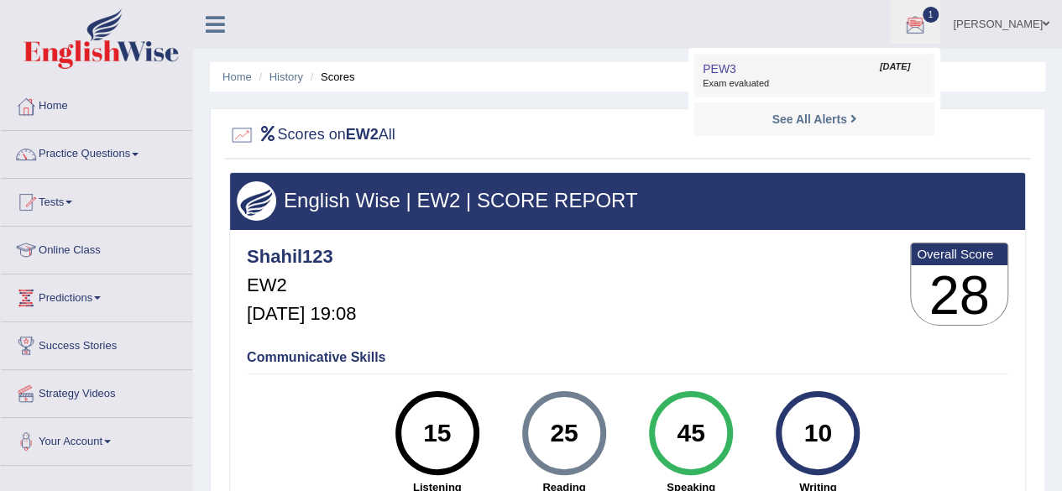
click at [831, 85] on span "Exam evaluated" at bounding box center [814, 83] width 223 height 13
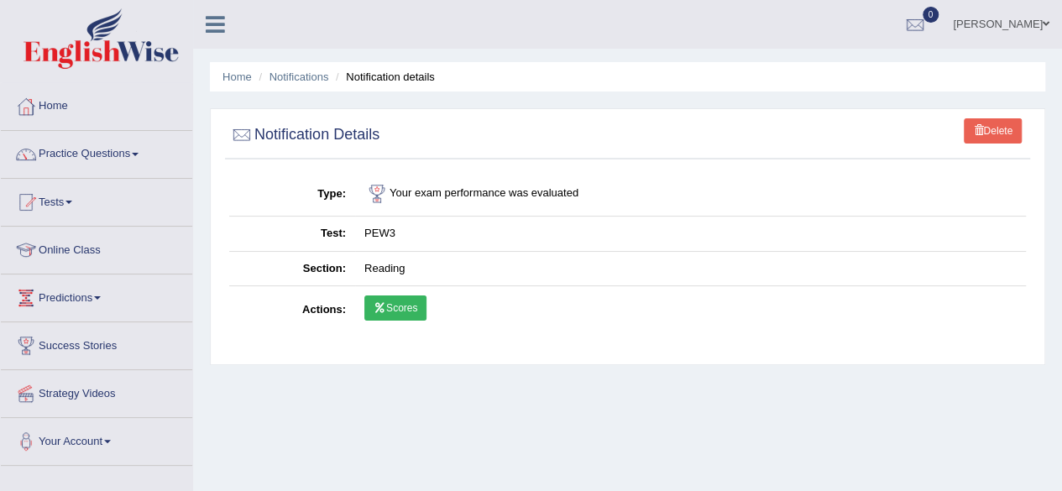
click at [408, 303] on link "Scores" at bounding box center [395, 308] width 62 height 25
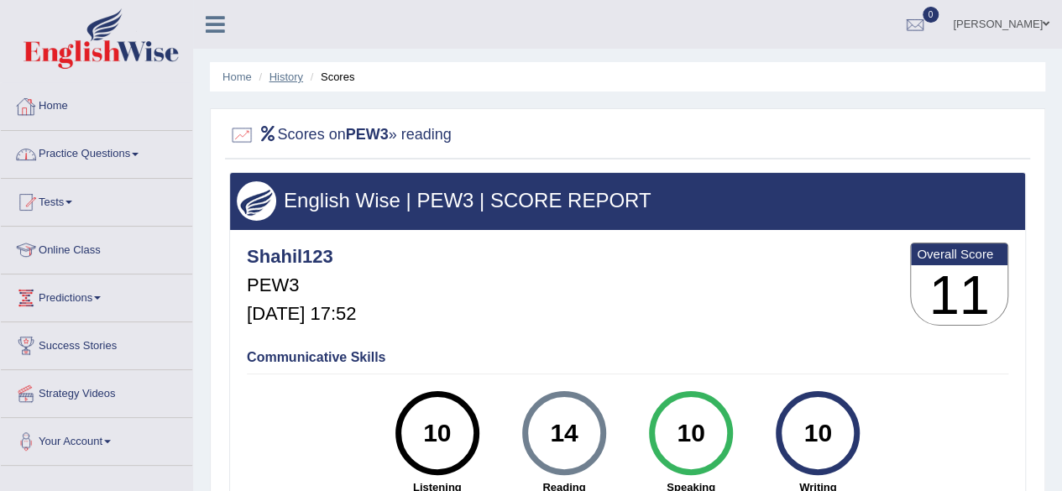
click at [277, 81] on link "History" at bounding box center [287, 77] width 34 height 13
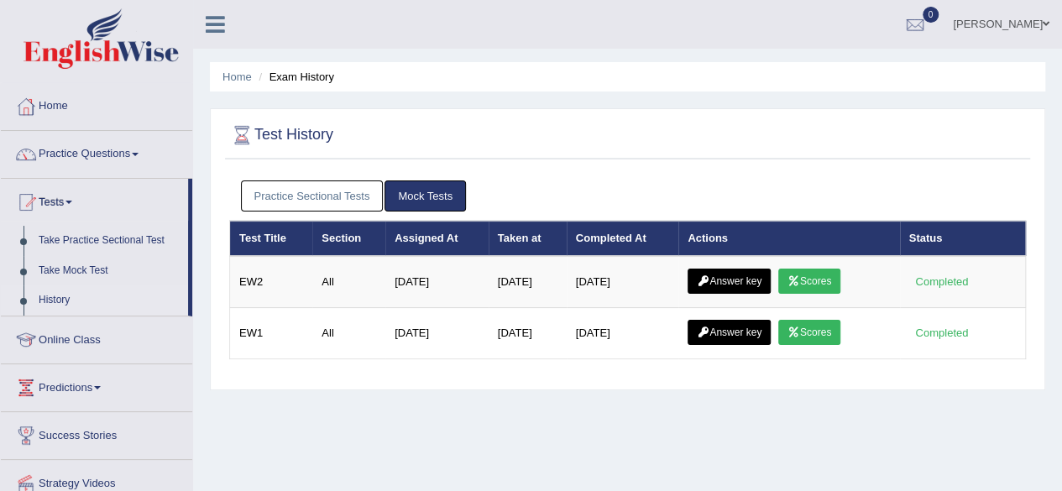
click at [328, 187] on link "Practice Sectional Tests" at bounding box center [312, 196] width 143 height 31
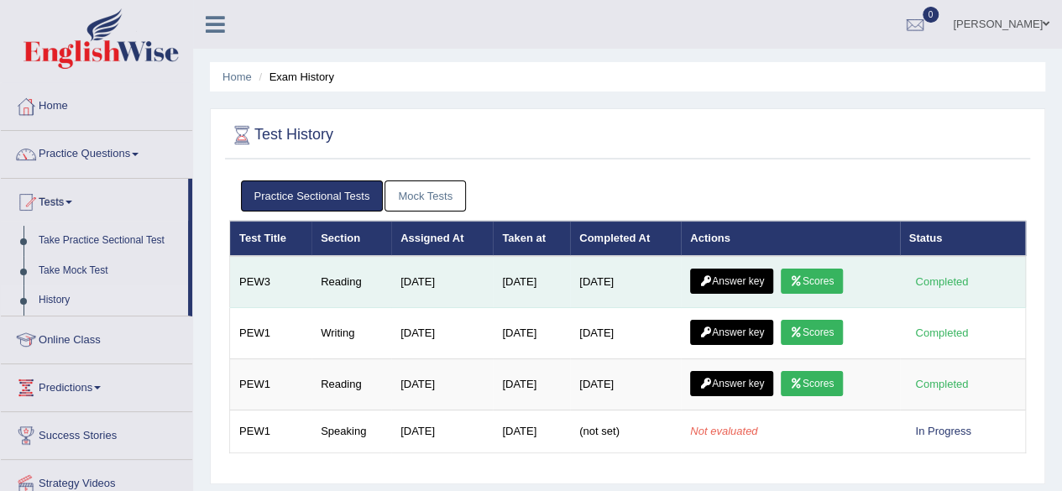
click at [741, 273] on link "Answer key" at bounding box center [731, 281] width 83 height 25
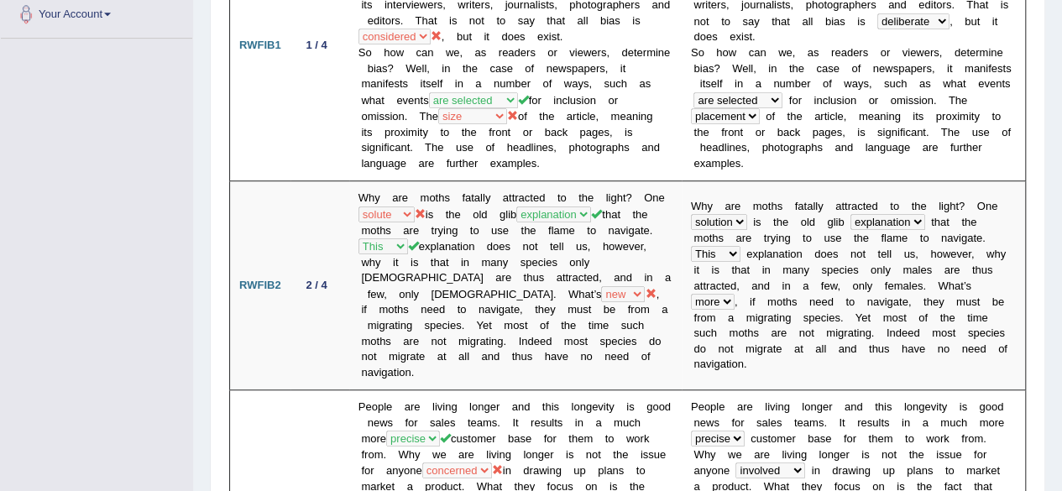
scroll to position [426, 0]
